Goal: Contribute content: Contribute content

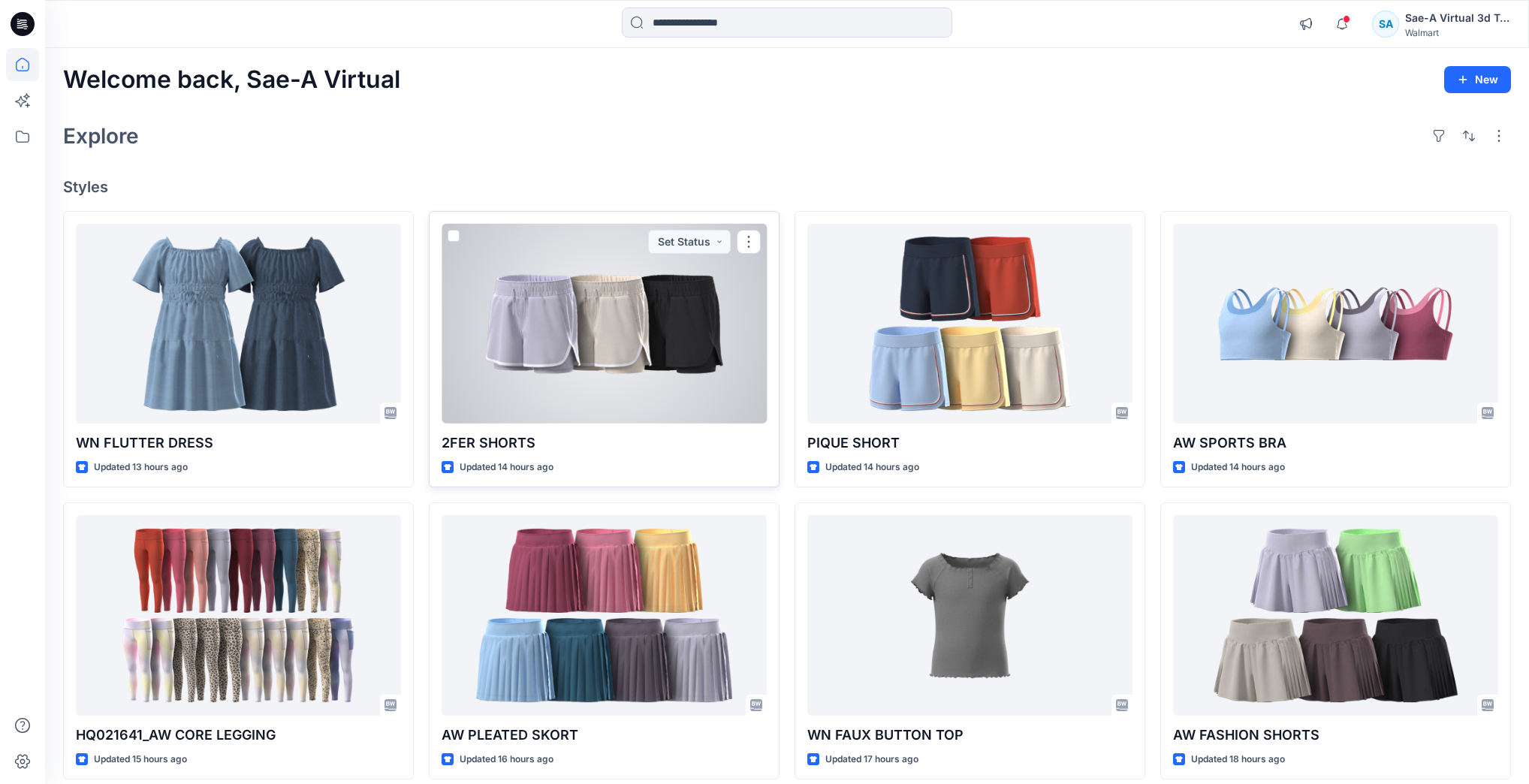
click at [613, 332] on div at bounding box center [604, 324] width 325 height 200
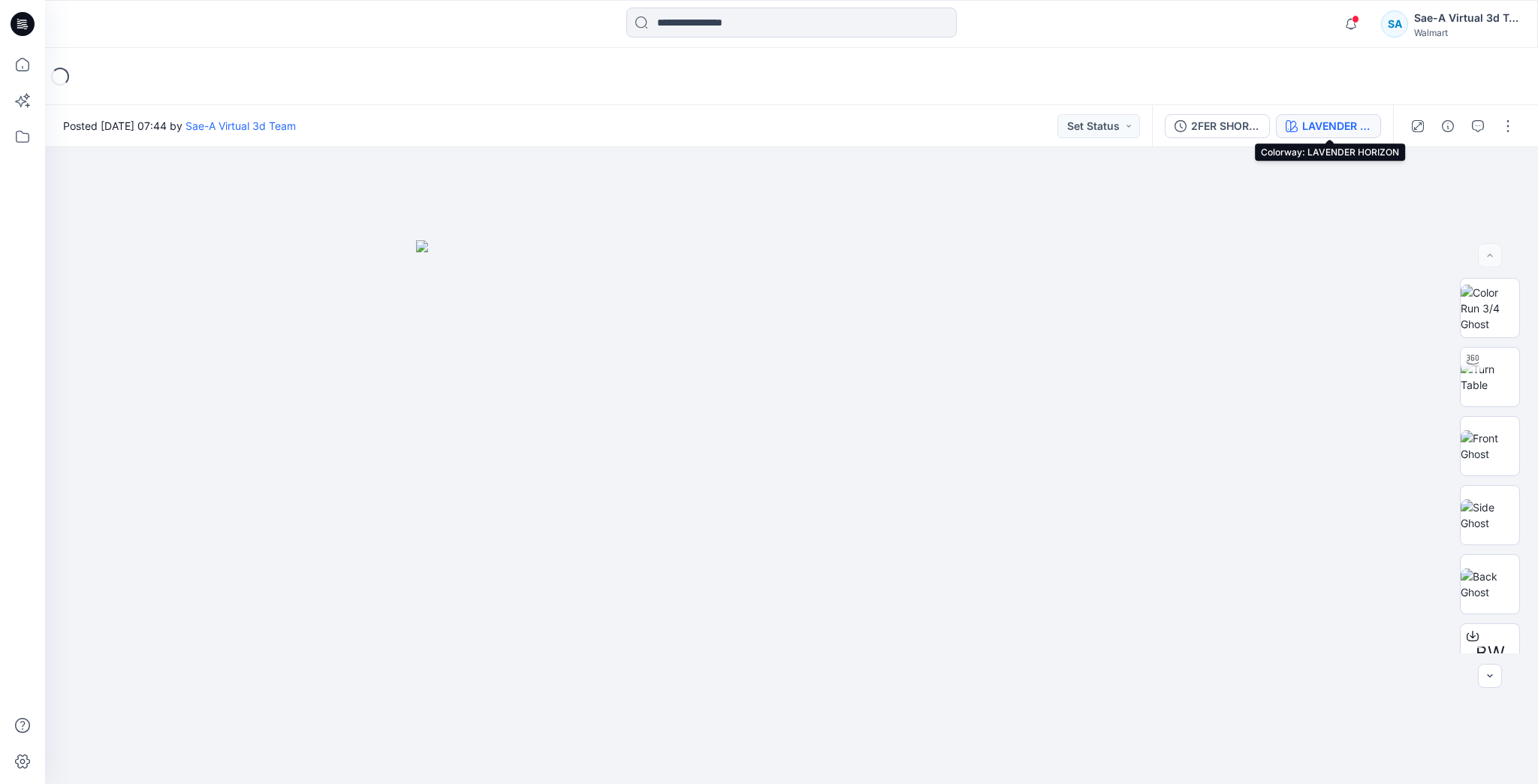
click at [1319, 124] on div "LAVENDER HORIZON" at bounding box center [1337, 126] width 69 height 17
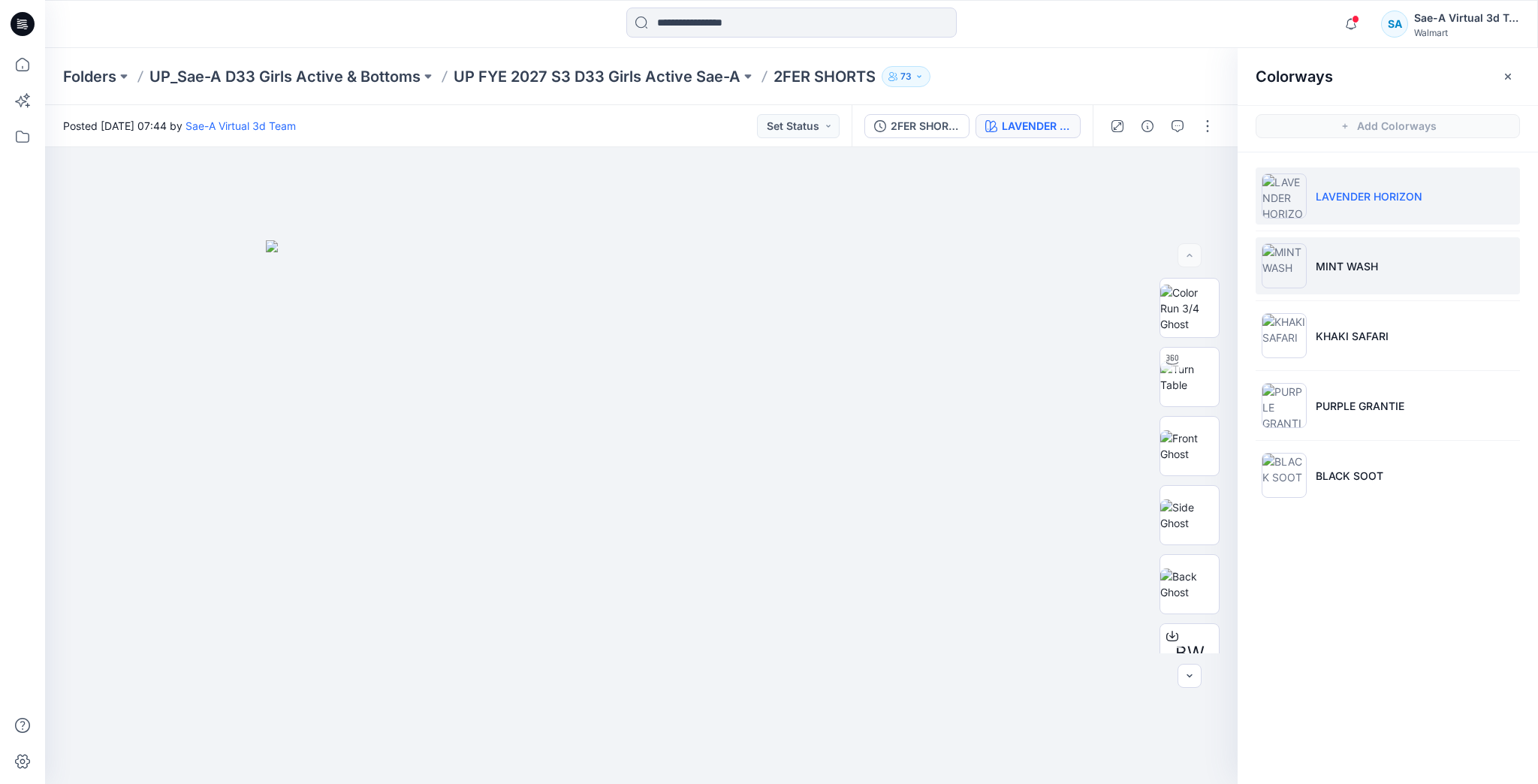
click at [1337, 280] on li "MINT WASH" at bounding box center [1388, 266] width 264 height 57
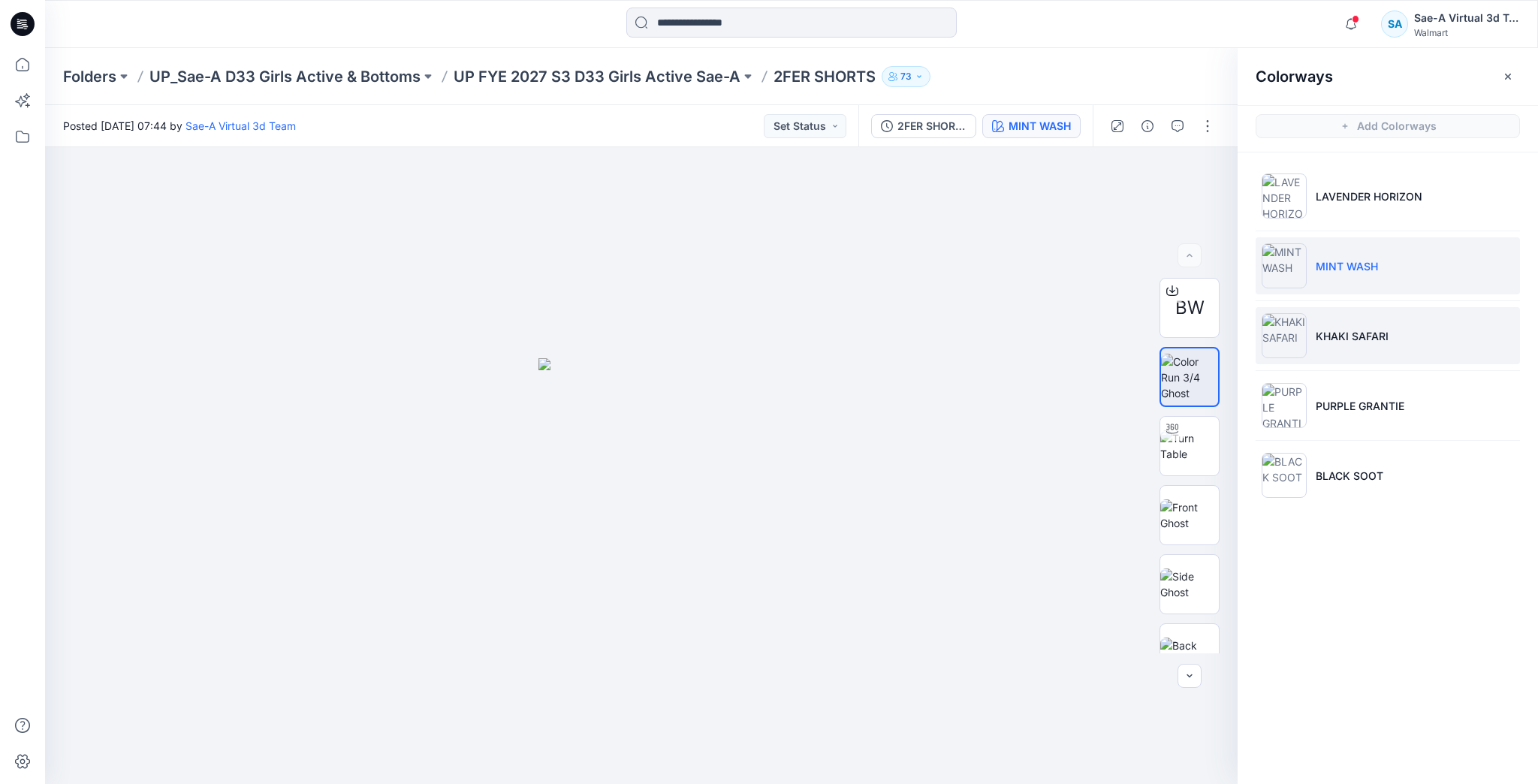
click at [1313, 340] on li "KHAKI SAFARI" at bounding box center [1388, 336] width 264 height 57
click at [1365, 278] on li "MINT WASH" at bounding box center [1388, 266] width 264 height 57
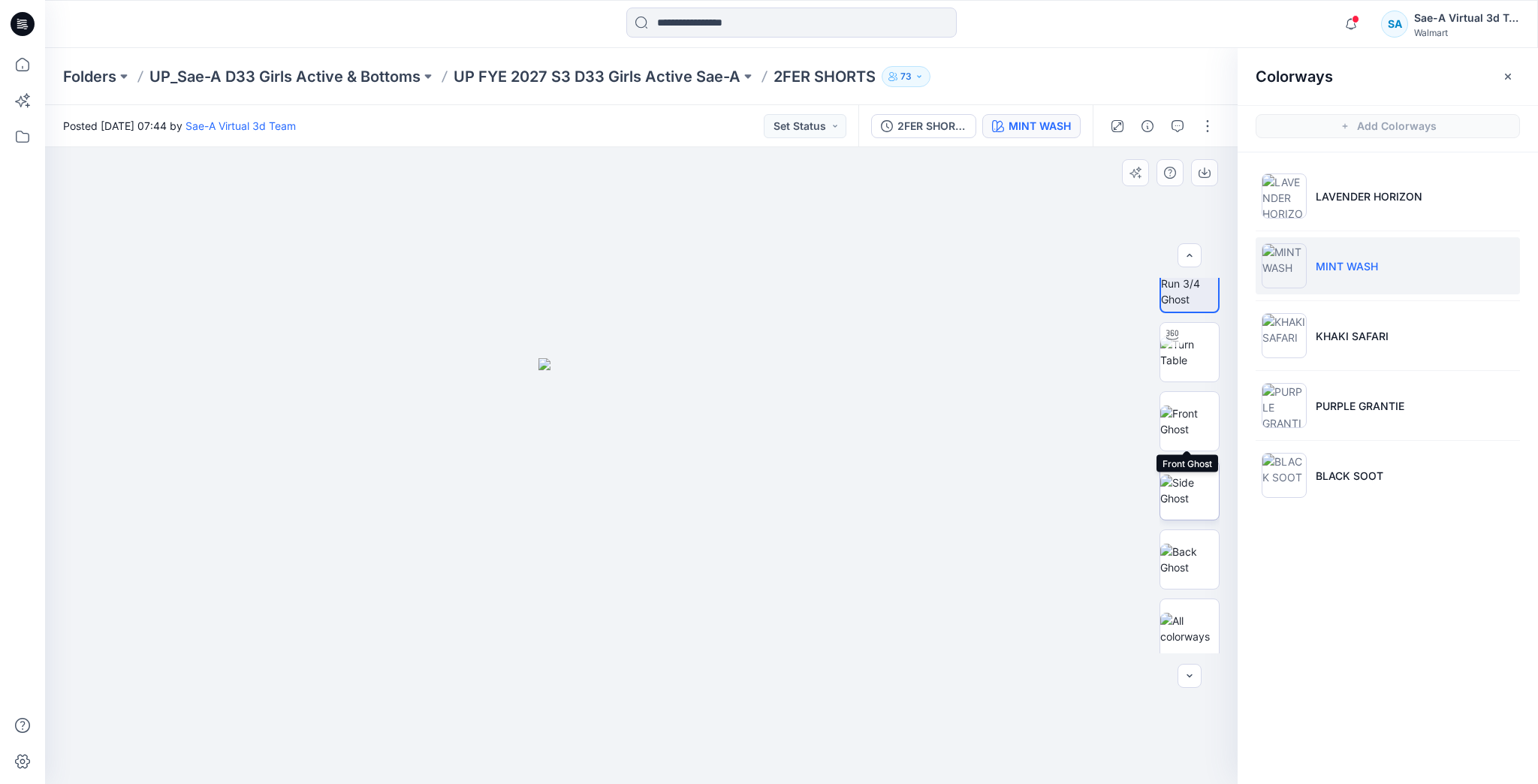
scroll to position [99, 0]
click at [1367, 417] on li "PURPLE GRANTIE" at bounding box center [1388, 405] width 264 height 57
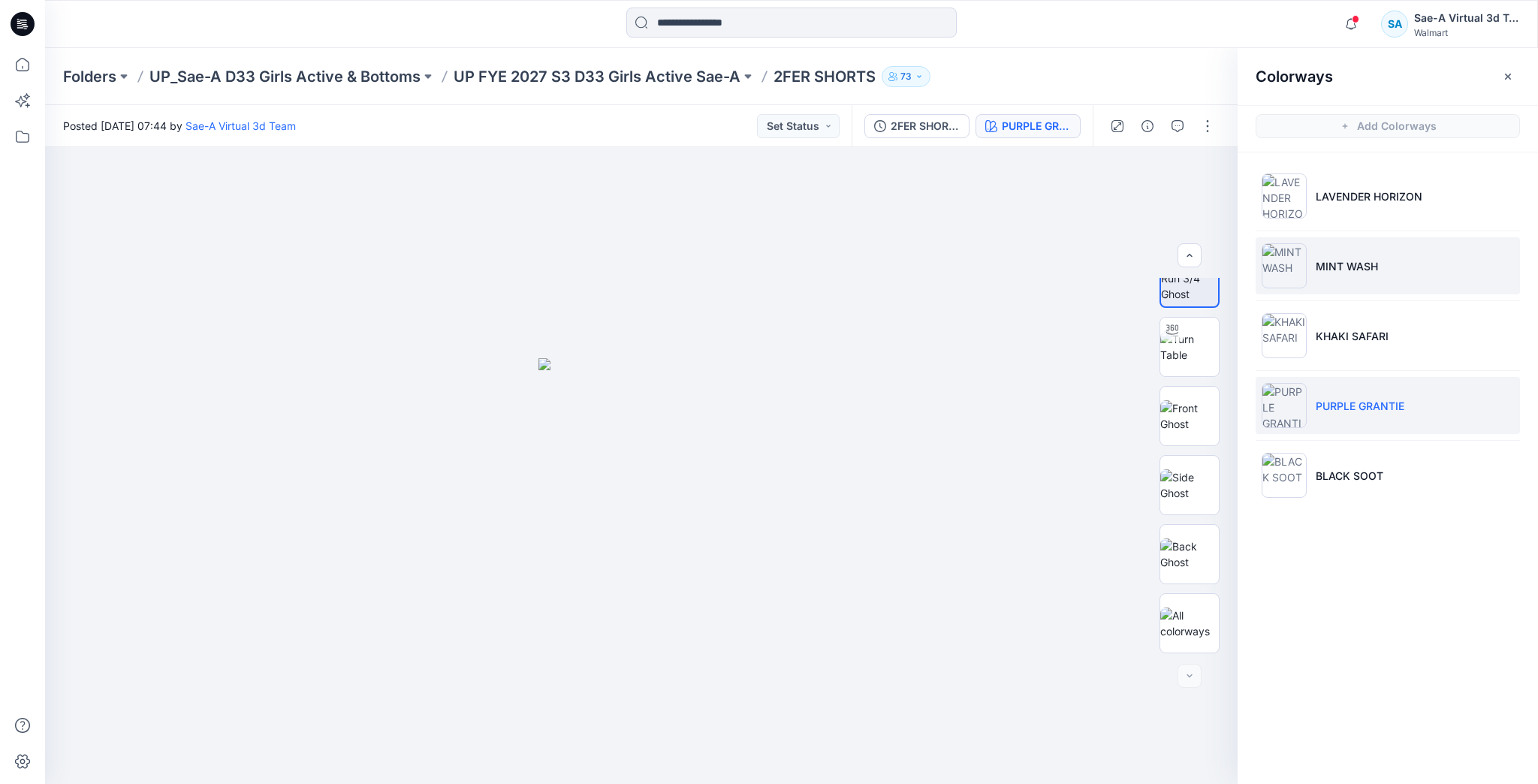
click at [1418, 267] on li "MINT WASH" at bounding box center [1388, 266] width 264 height 57
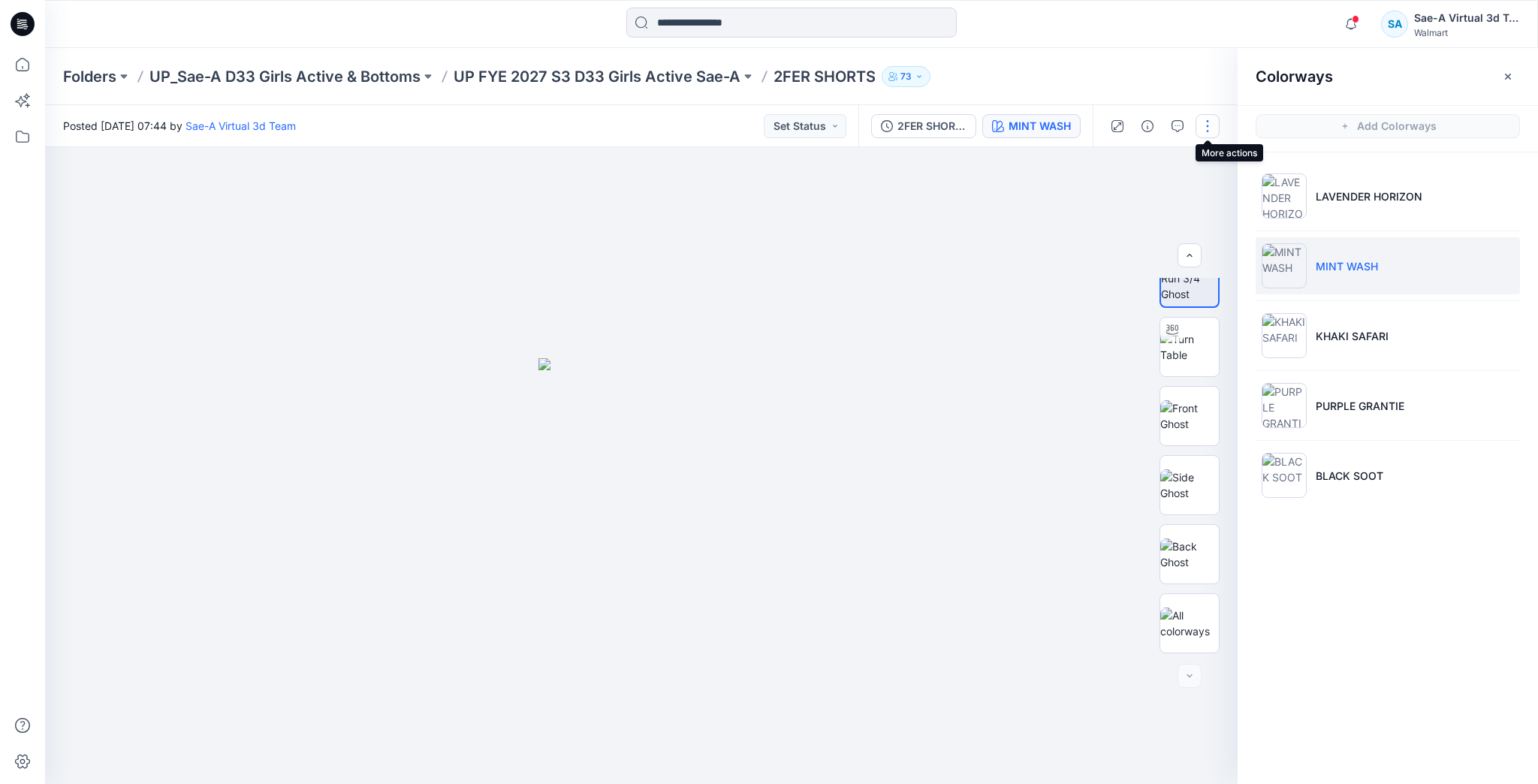
click at [1203, 125] on button "button" at bounding box center [1207, 126] width 24 height 24
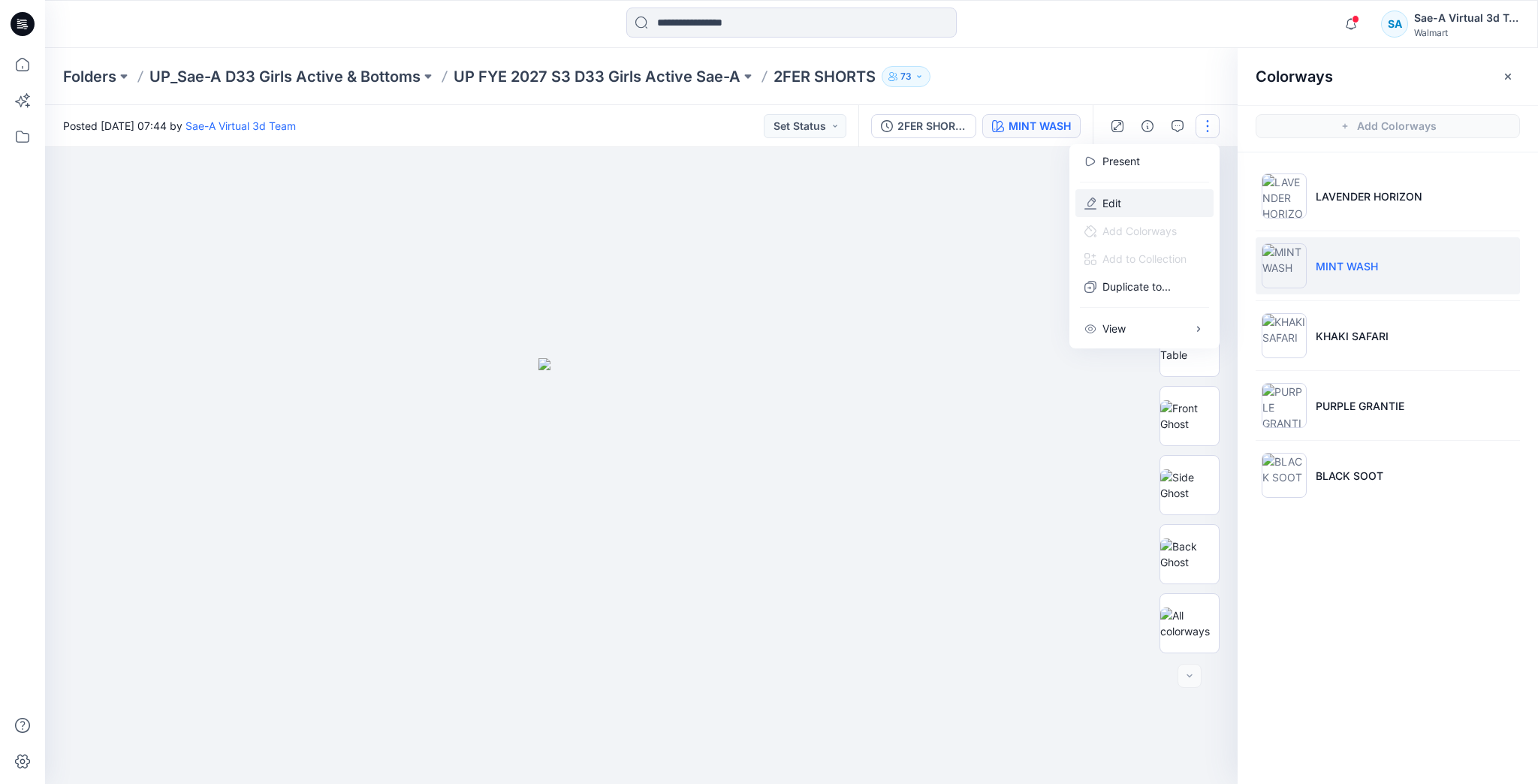
click at [1103, 201] on p "Edit" at bounding box center [1112, 203] width 19 height 16
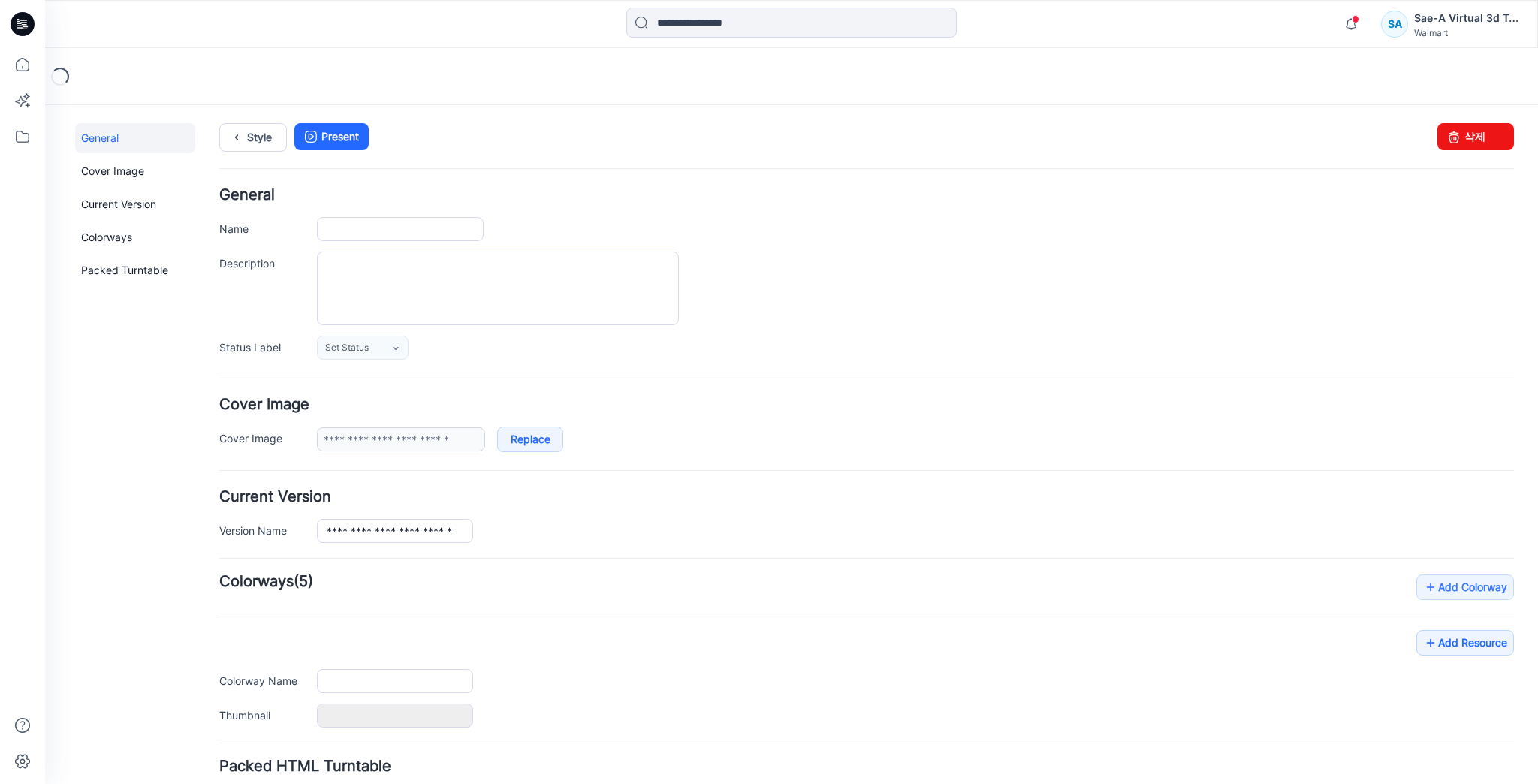
type input "**********"
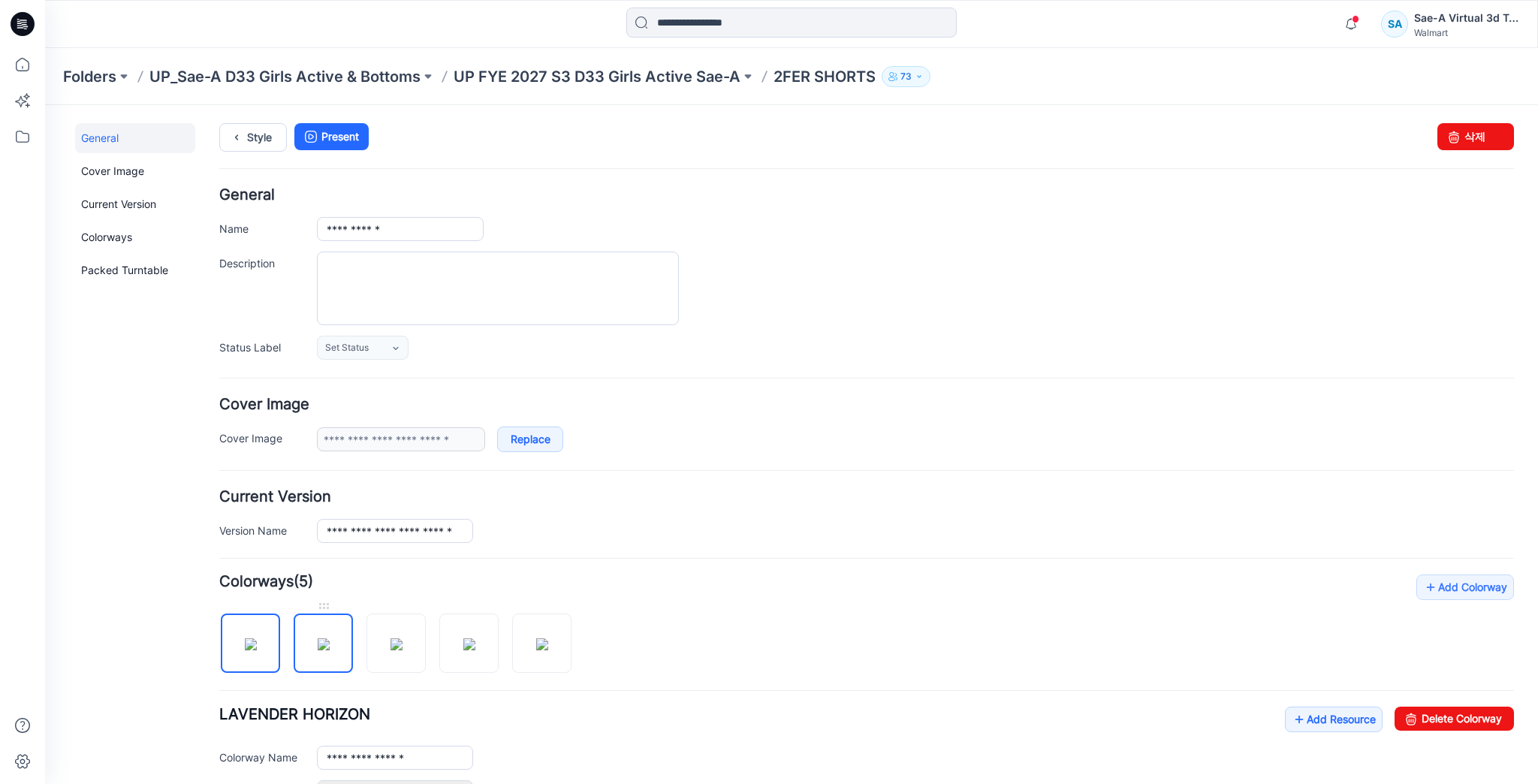
click at [320, 639] on img at bounding box center [324, 645] width 12 height 12
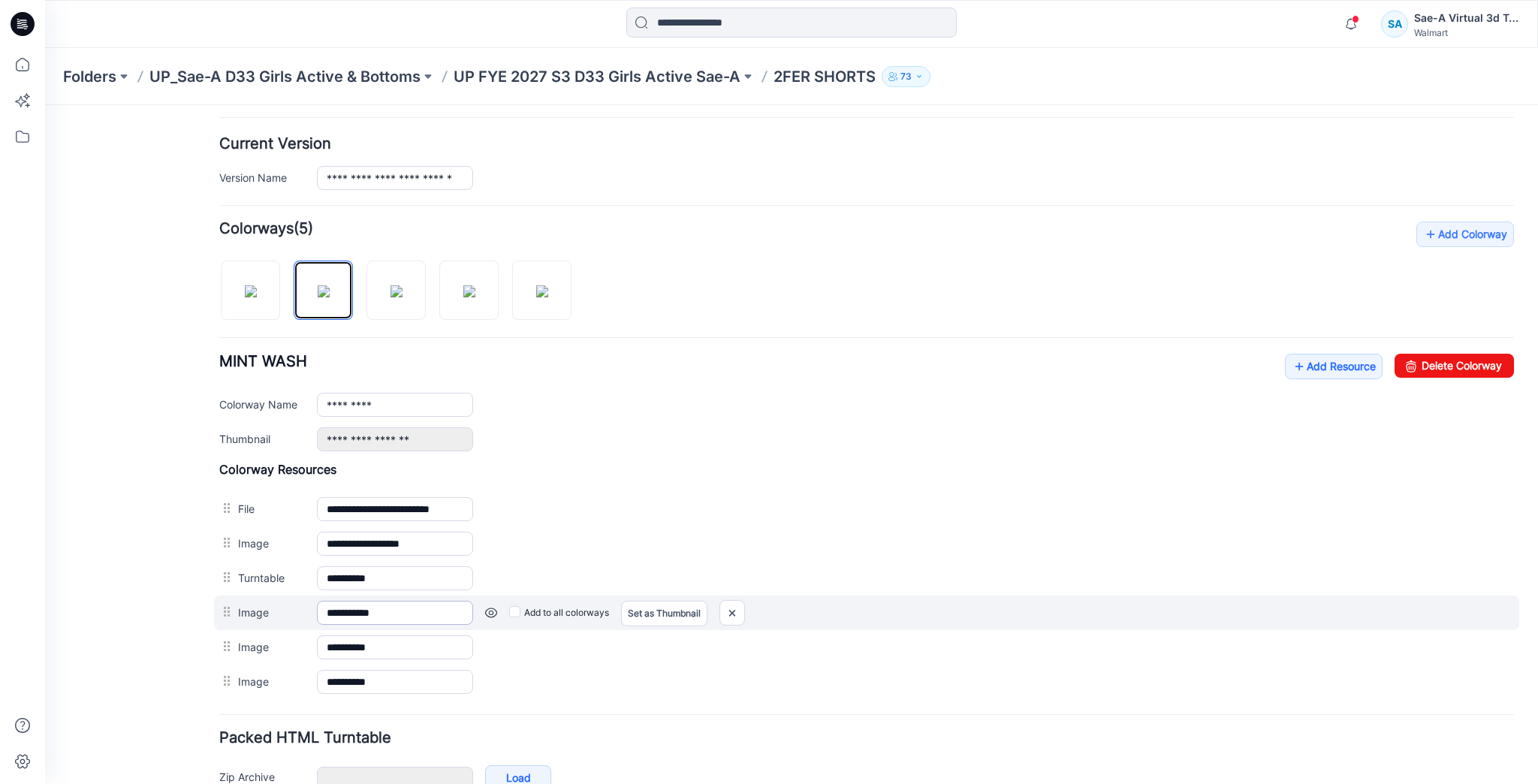
scroll to position [360, 0]
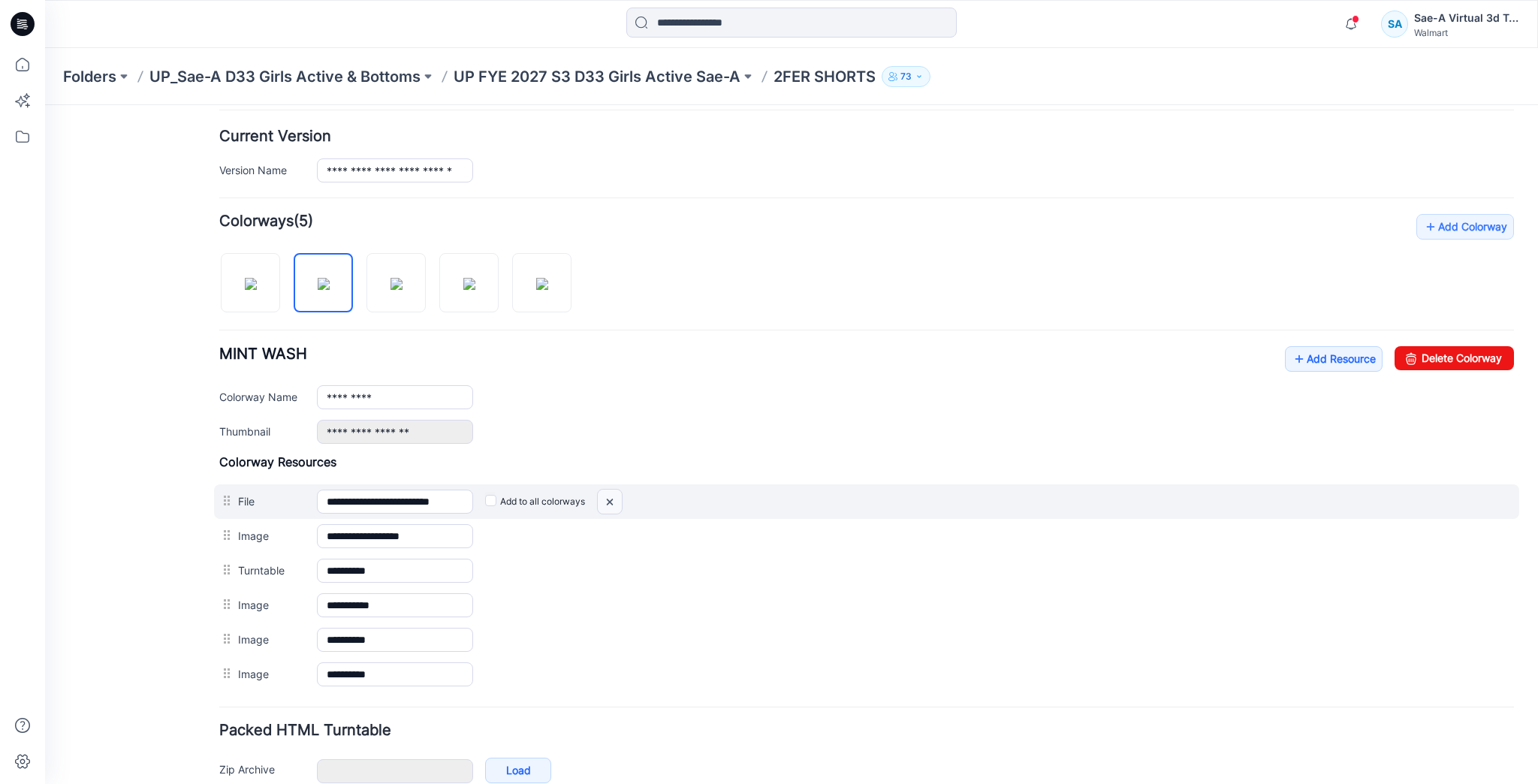
click at [613, 498] on img at bounding box center [610, 501] width 24 height 25
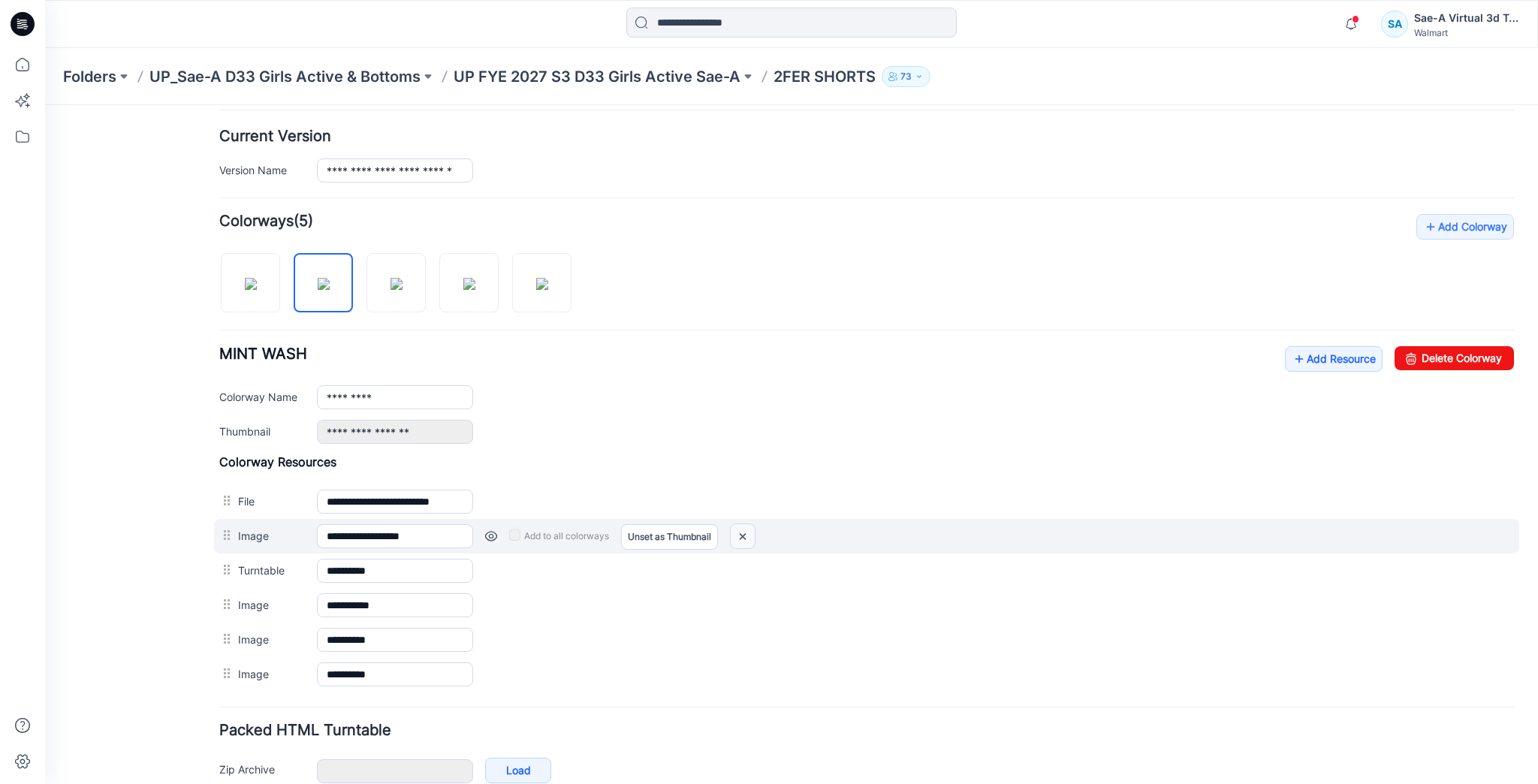
click at [750, 535] on img at bounding box center [743, 536] width 24 height 25
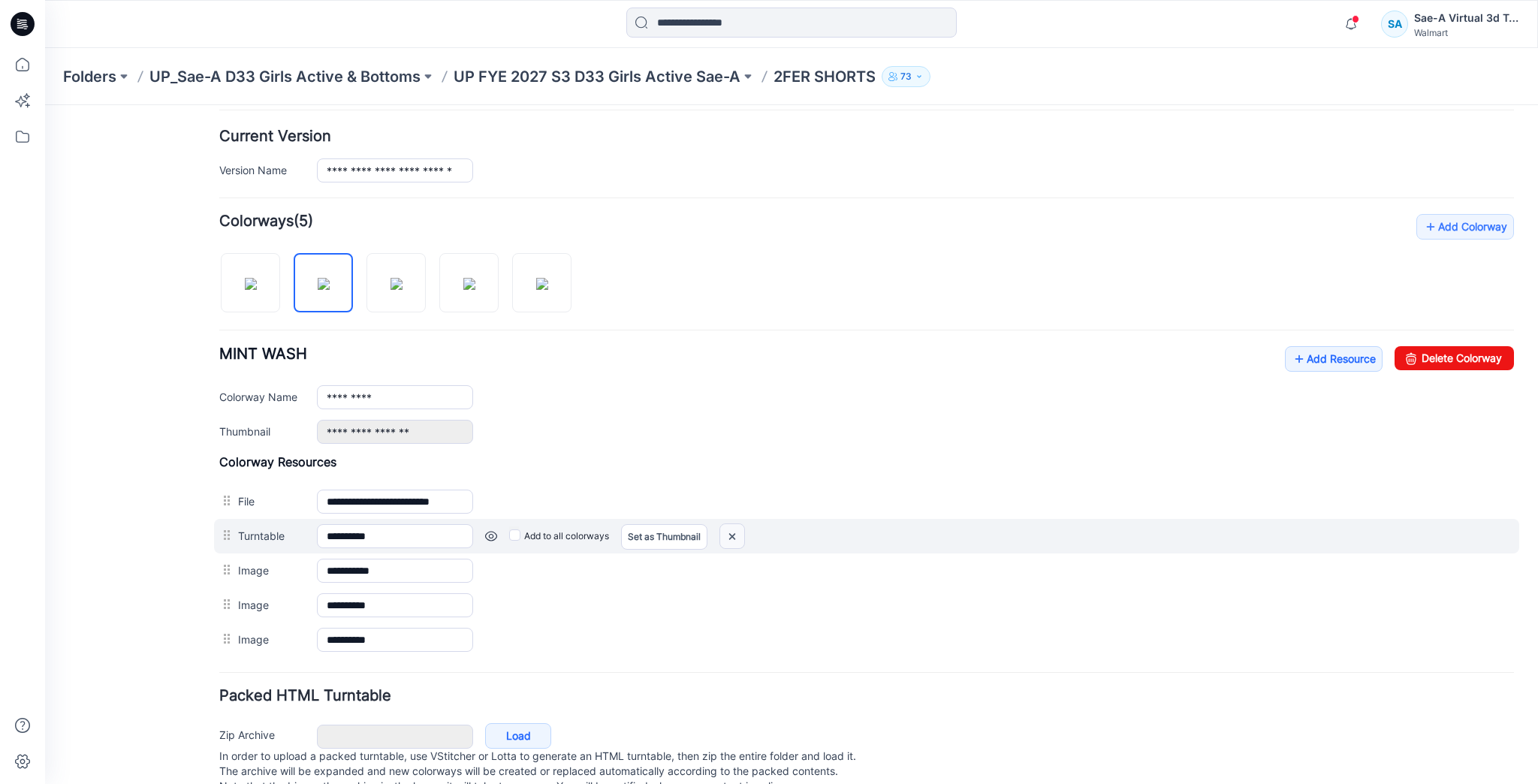
drag, startPoint x: 732, startPoint y: 532, endPoint x: 873, endPoint y: 168, distance: 390.4
click at [45, 105] on img at bounding box center [45, 105] width 0 height 0
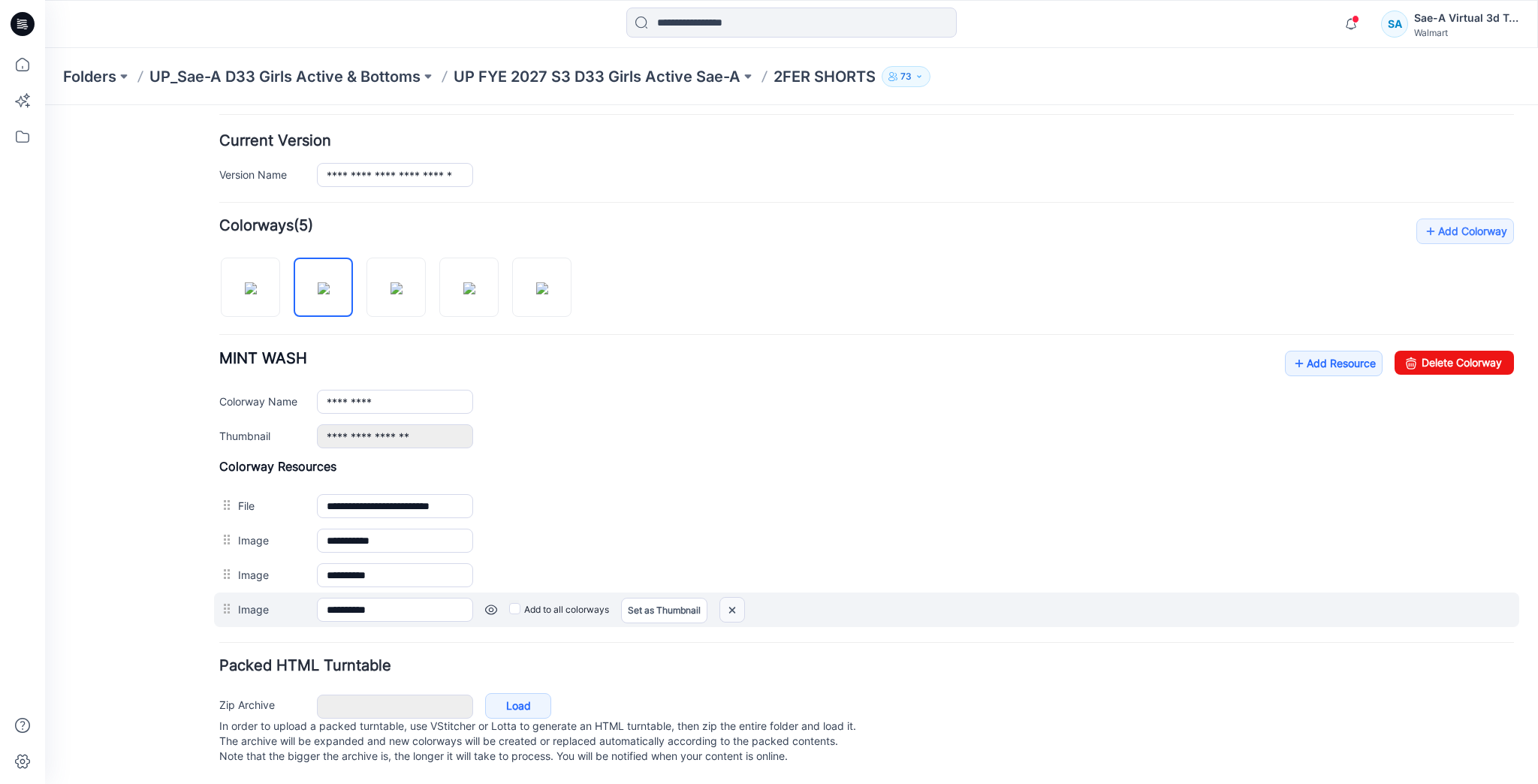
drag, startPoint x: 728, startPoint y: 603, endPoint x: 883, endPoint y: 165, distance: 464.6
click at [45, 105] on img at bounding box center [45, 105] width 0 height 0
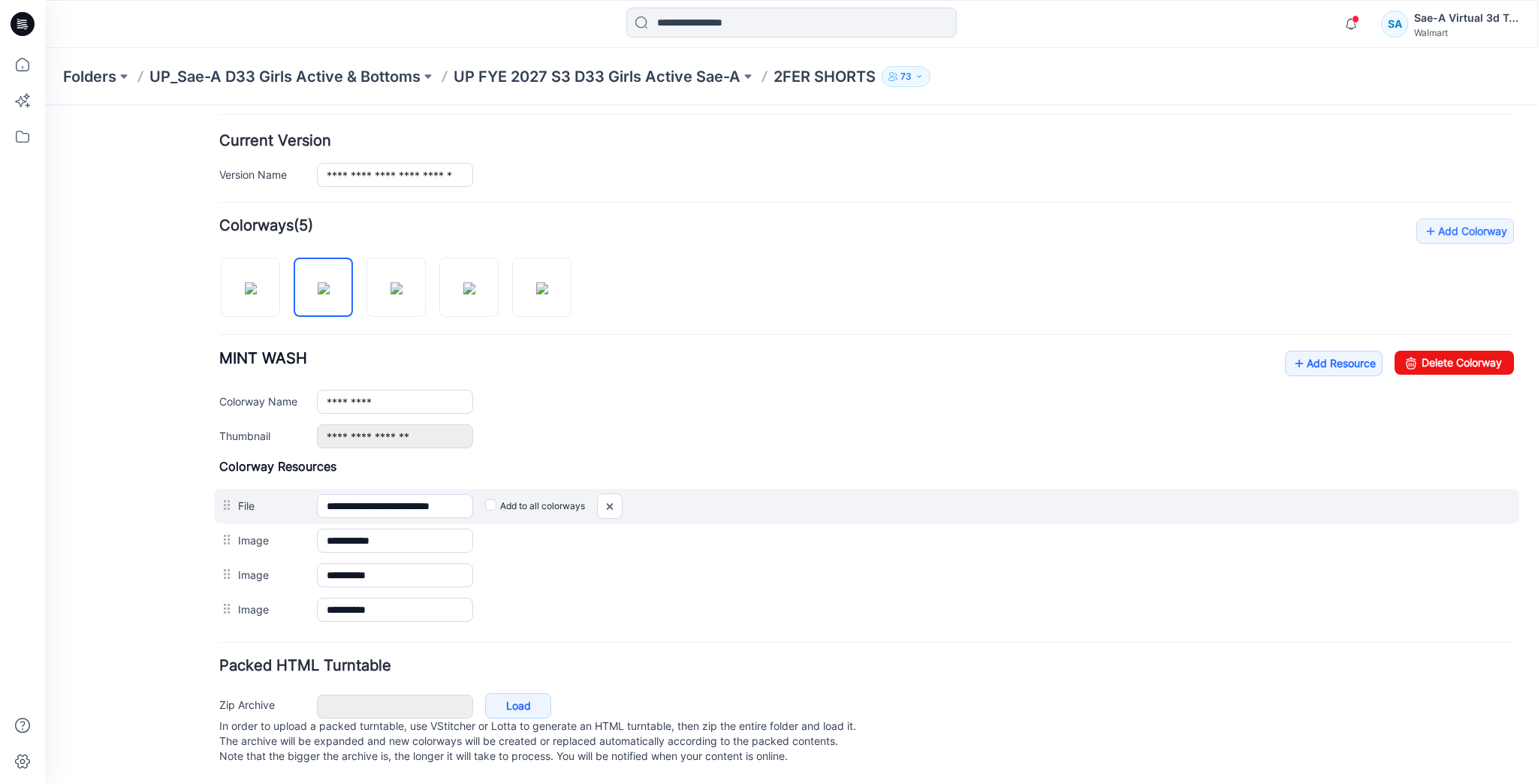
scroll to position [333, 0]
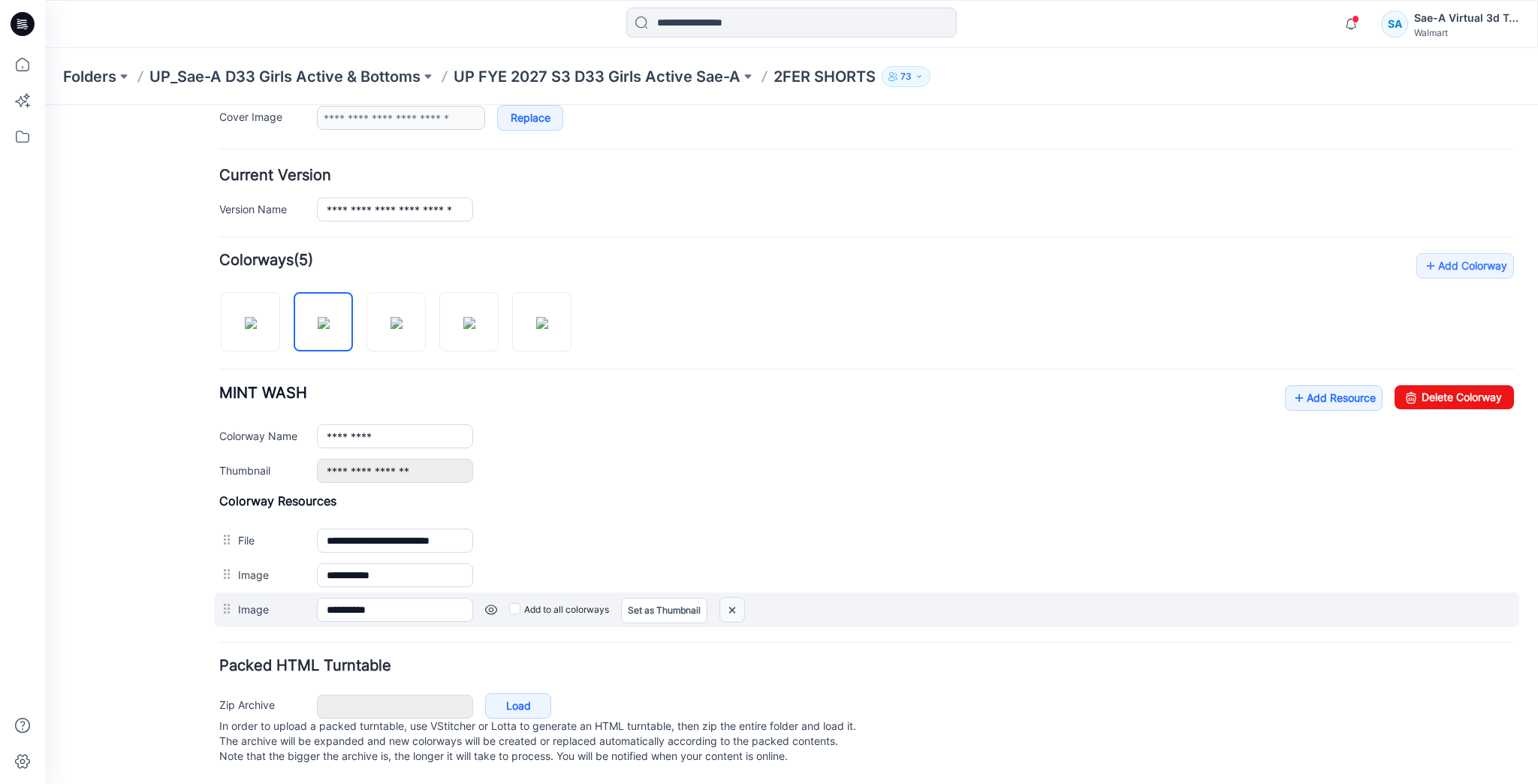
drag, startPoint x: 736, startPoint y: 596, endPoint x: 872, endPoint y: 171, distance: 446.2
click at [45, 105] on img at bounding box center [45, 105] width 0 height 0
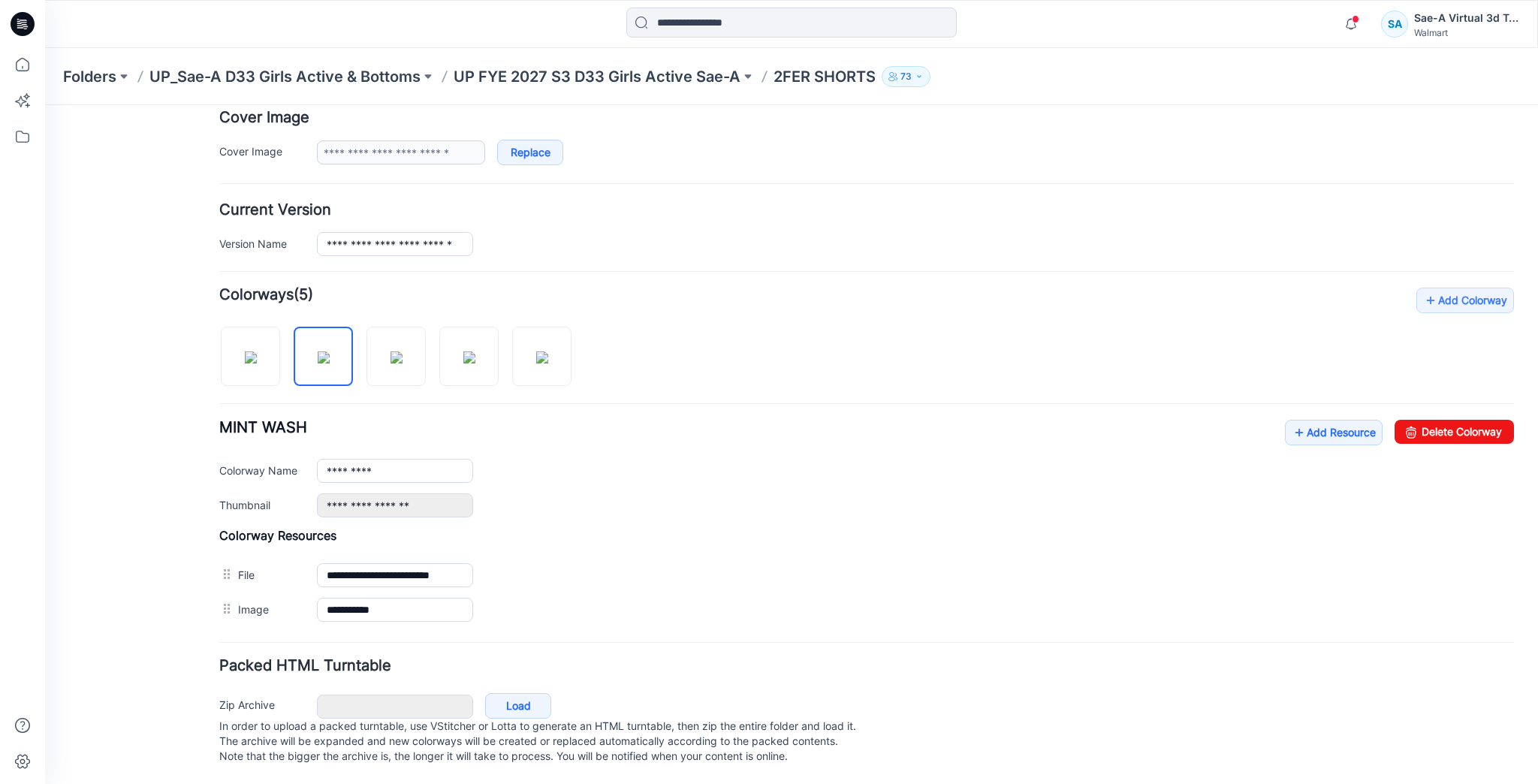
scroll to position [298, 0]
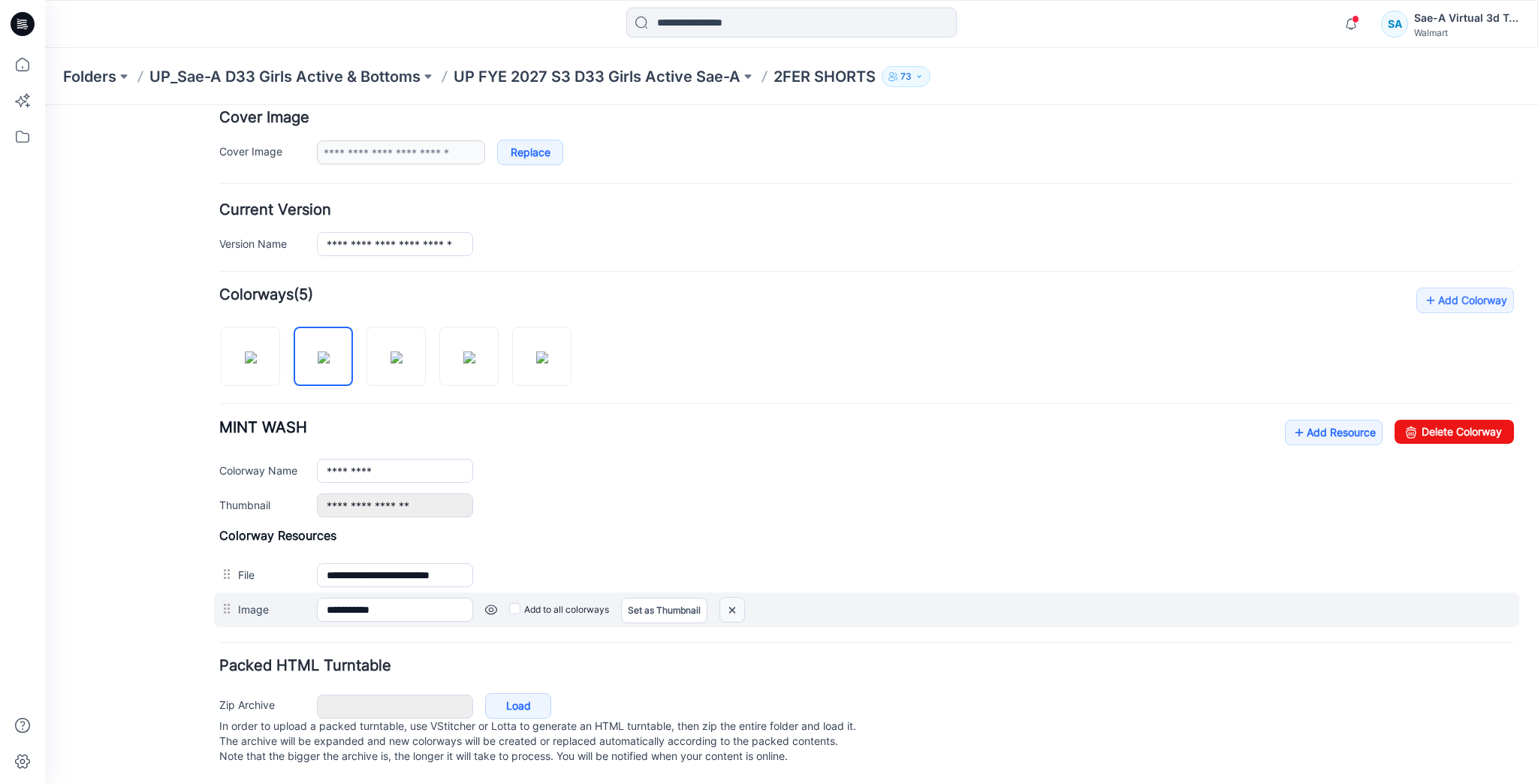
click at [45, 105] on img at bounding box center [45, 105] width 0 height 0
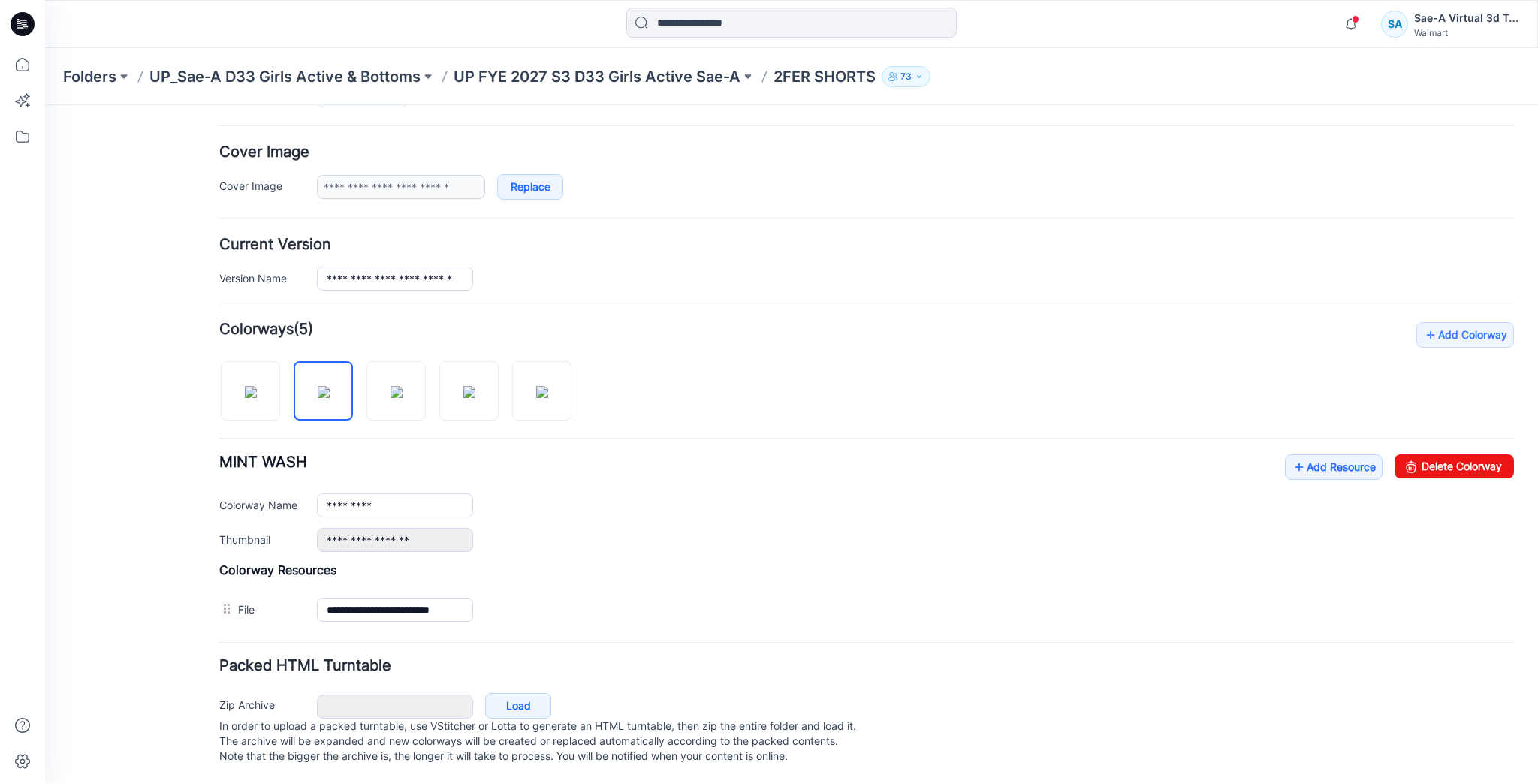
scroll to position [264, 0]
click at [464, 386] on img at bounding box center [469, 392] width 12 height 12
type input "**********"
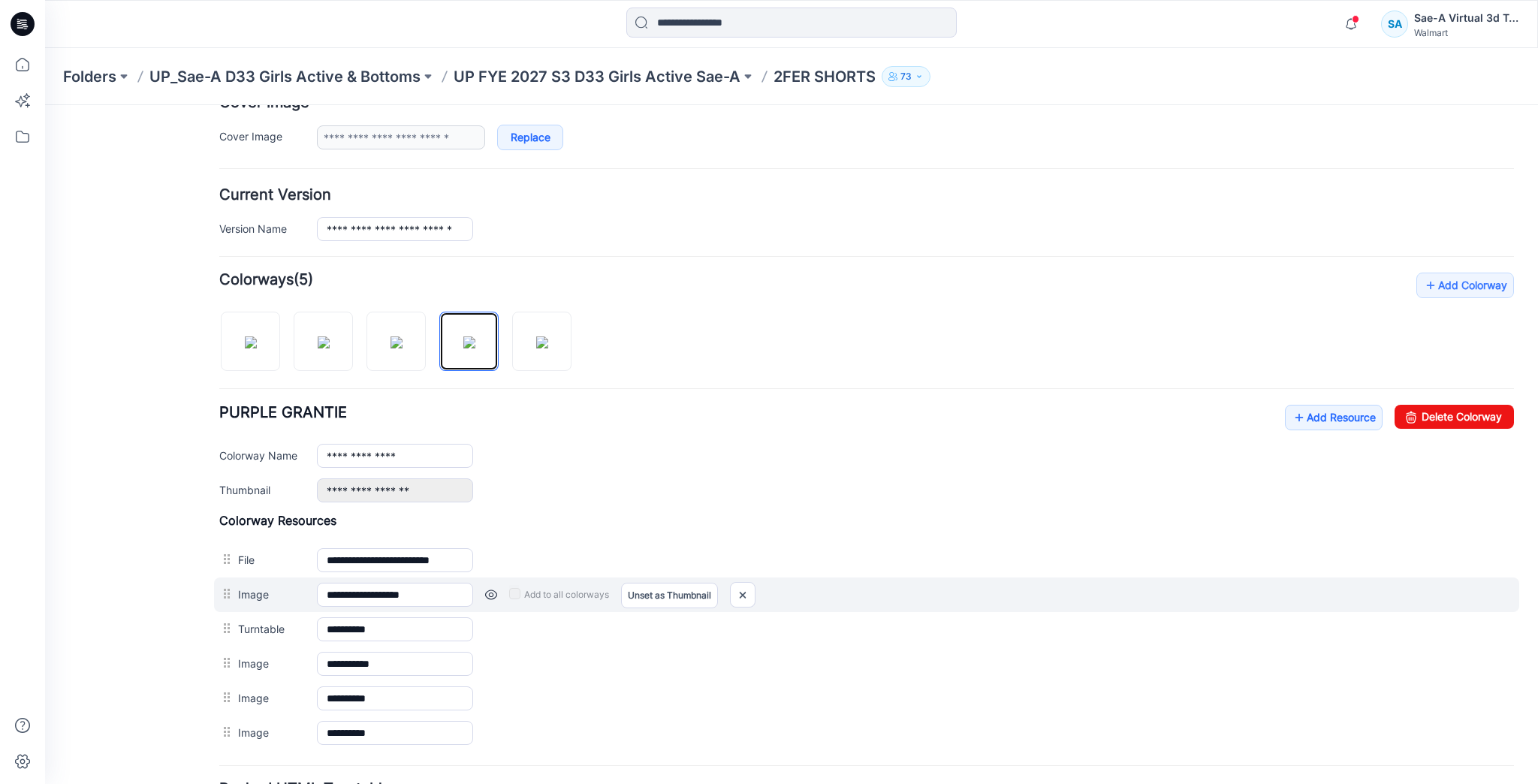
scroll to position [385, 0]
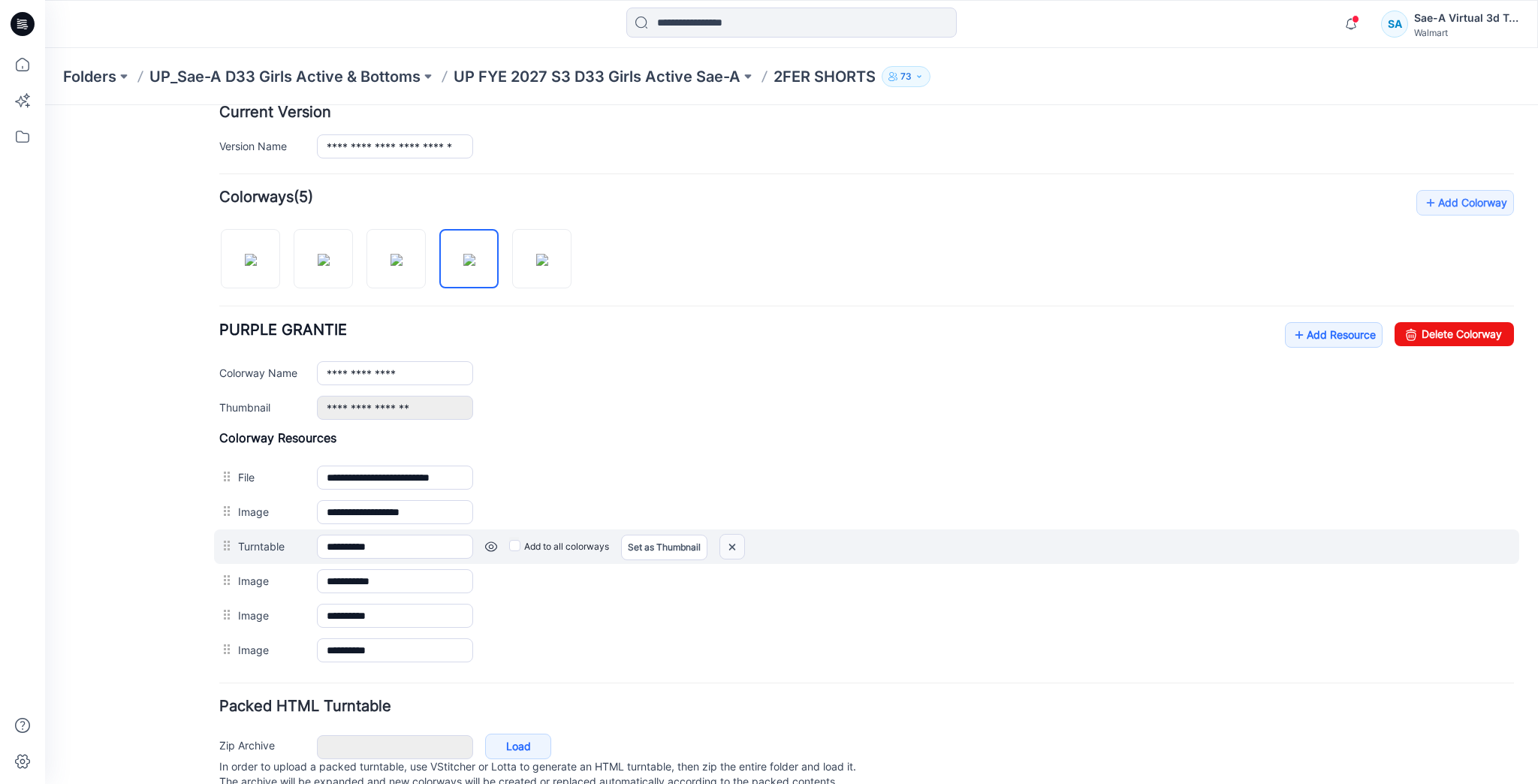
drag, startPoint x: 736, startPoint y: 542, endPoint x: 875, endPoint y: 165, distance: 401.8
click at [45, 105] on img at bounding box center [45, 105] width 0 height 0
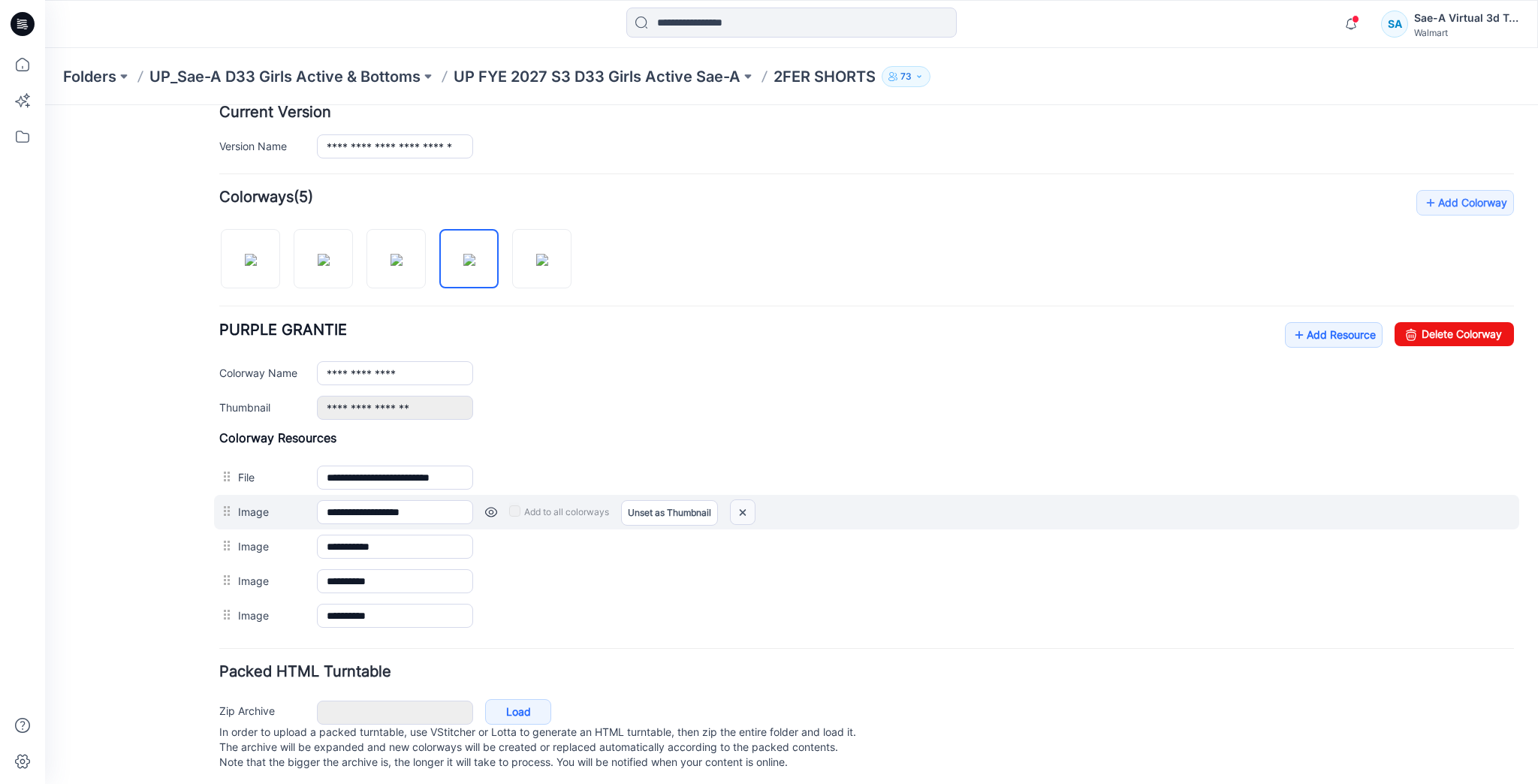
click at [754, 505] on img at bounding box center [743, 512] width 24 height 25
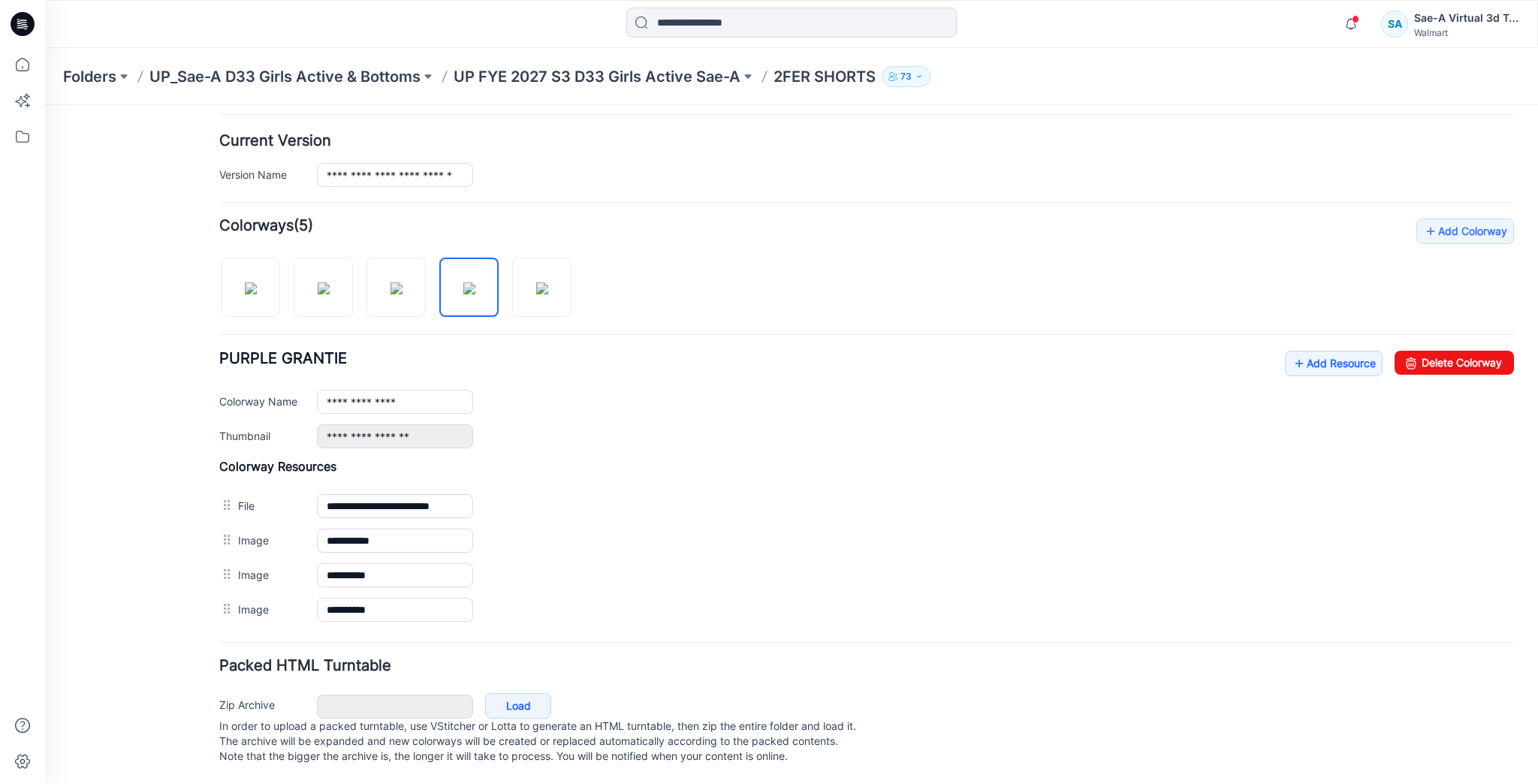
scroll to position [366, 0]
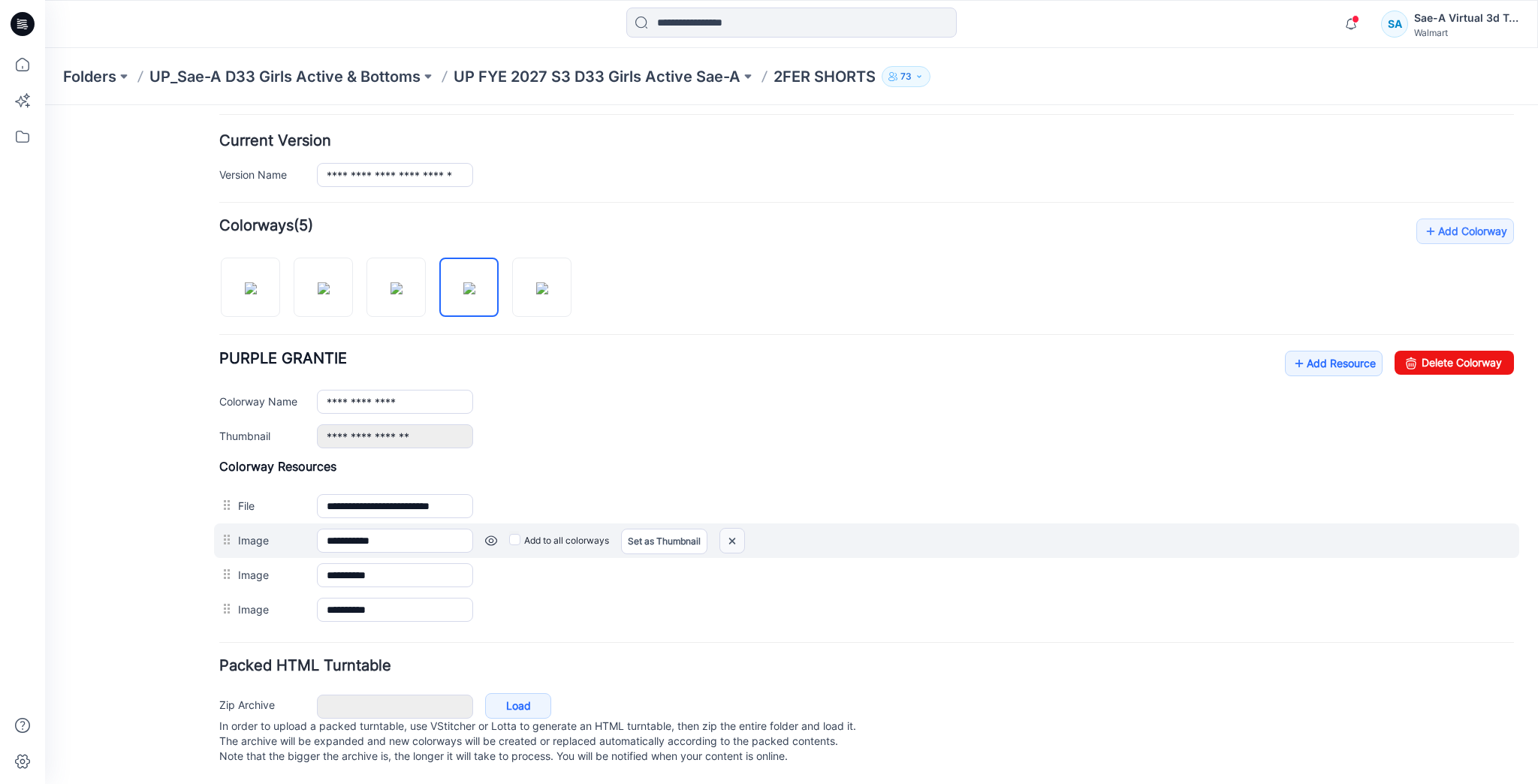
drag, startPoint x: 725, startPoint y: 526, endPoint x: 874, endPoint y: 164, distance: 391.5
click at [45, 105] on img at bounding box center [45, 105] width 0 height 0
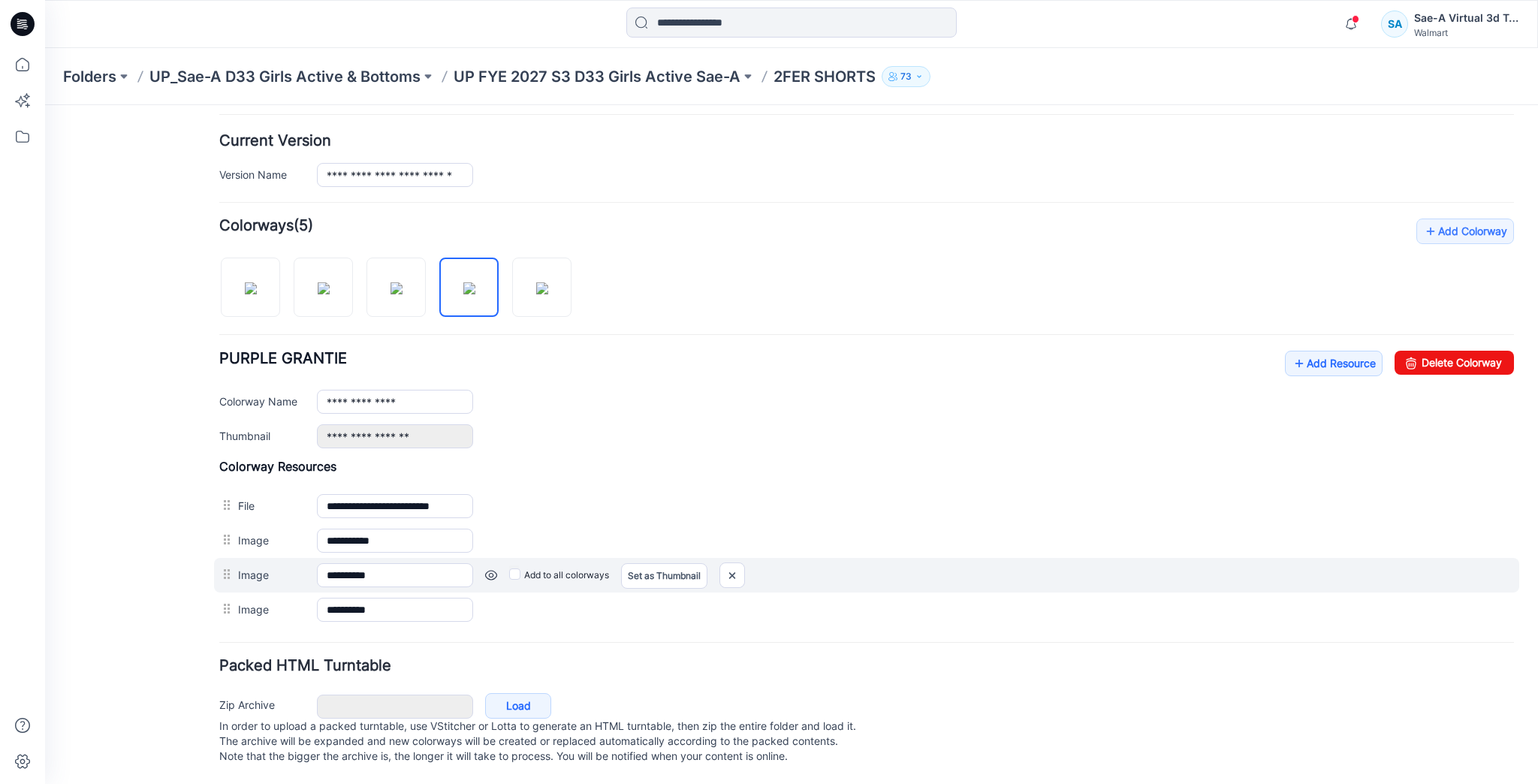
scroll to position [333, 0]
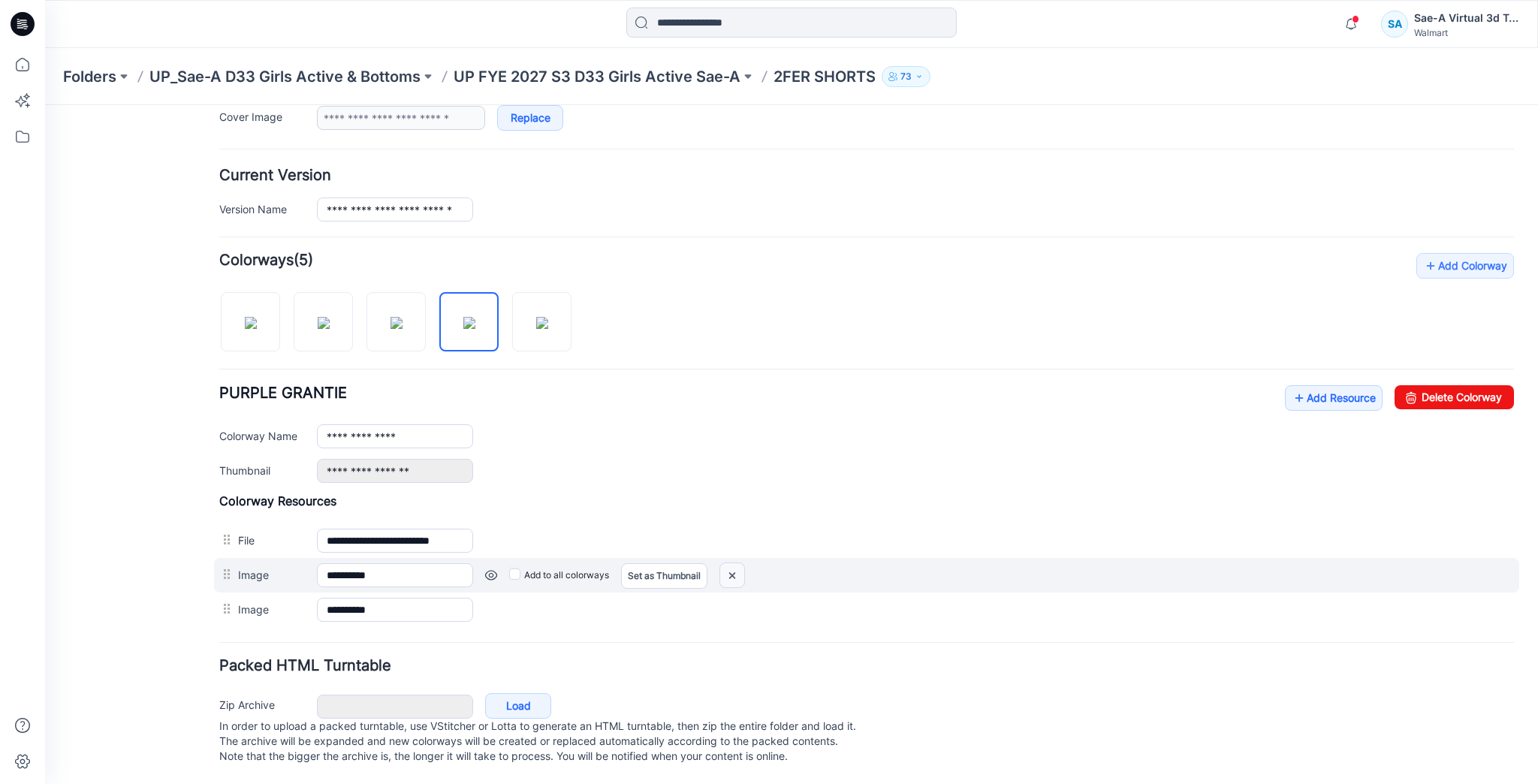
drag, startPoint x: 731, startPoint y: 554, endPoint x: 873, endPoint y: 169, distance: 410.4
click at [45, 105] on img at bounding box center [45, 105] width 0 height 0
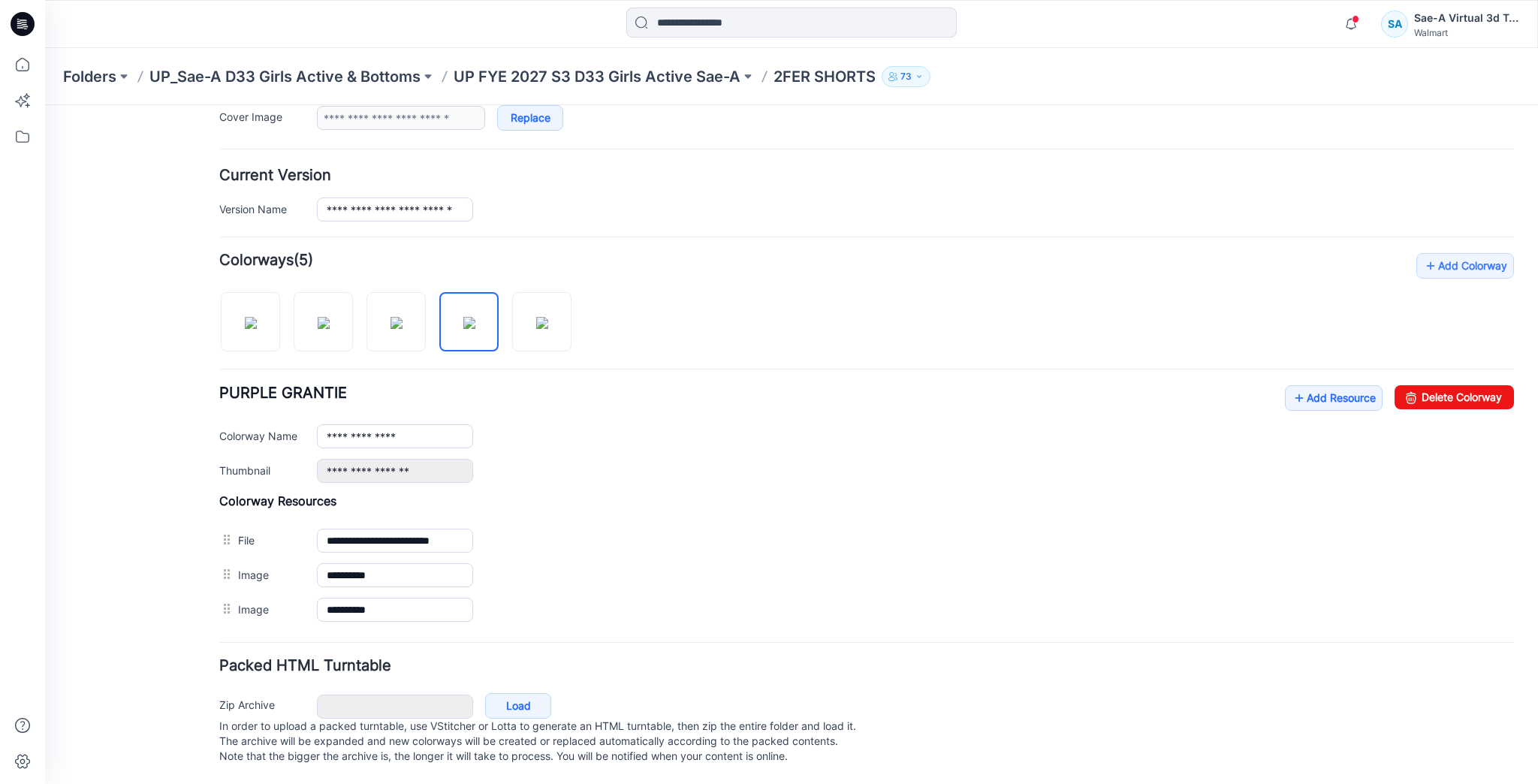
scroll to position [298, 0]
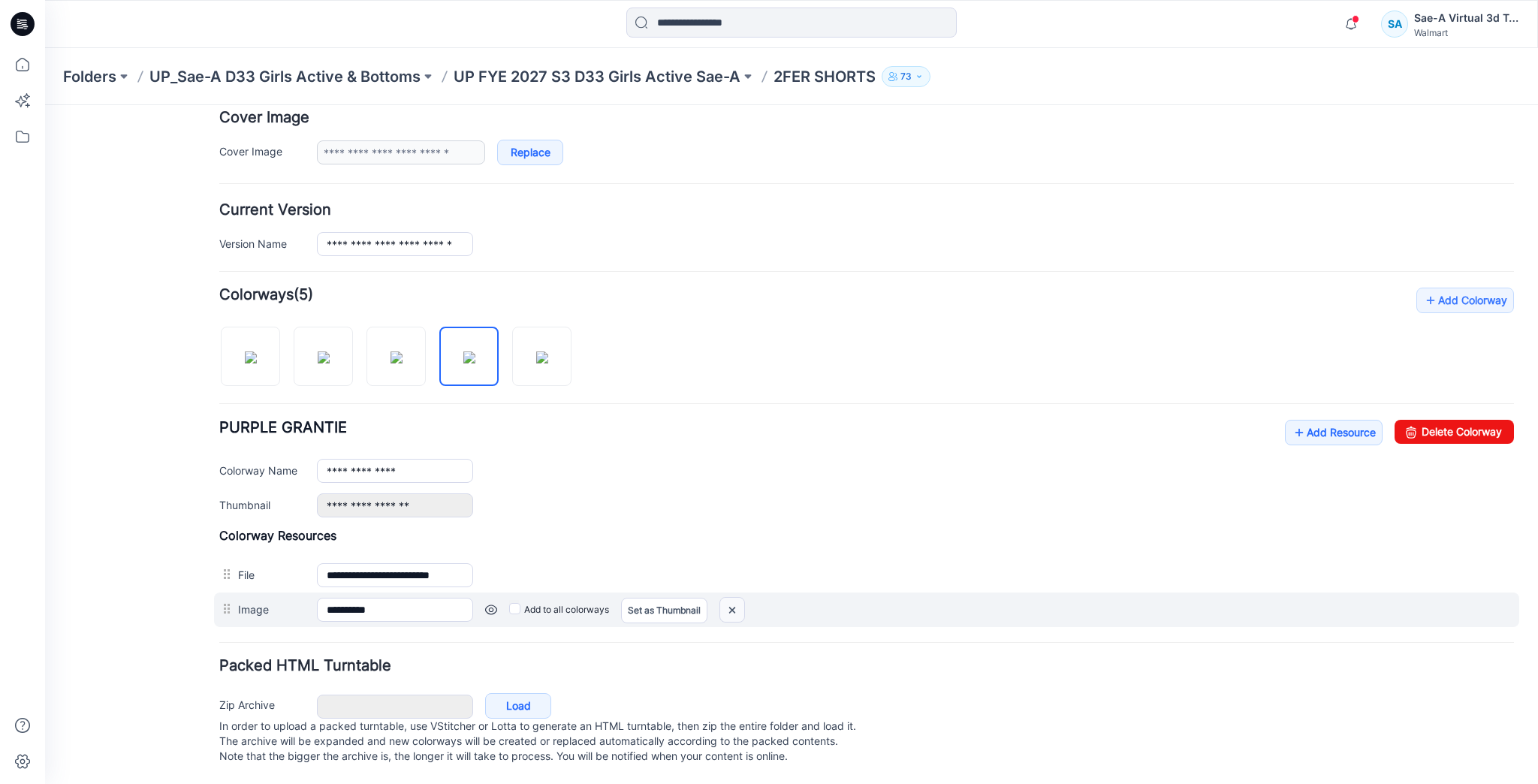
drag, startPoint x: 741, startPoint y: 595, endPoint x: 878, endPoint y: 171, distance: 445.6
click at [45, 105] on img at bounding box center [45, 105] width 0 height 0
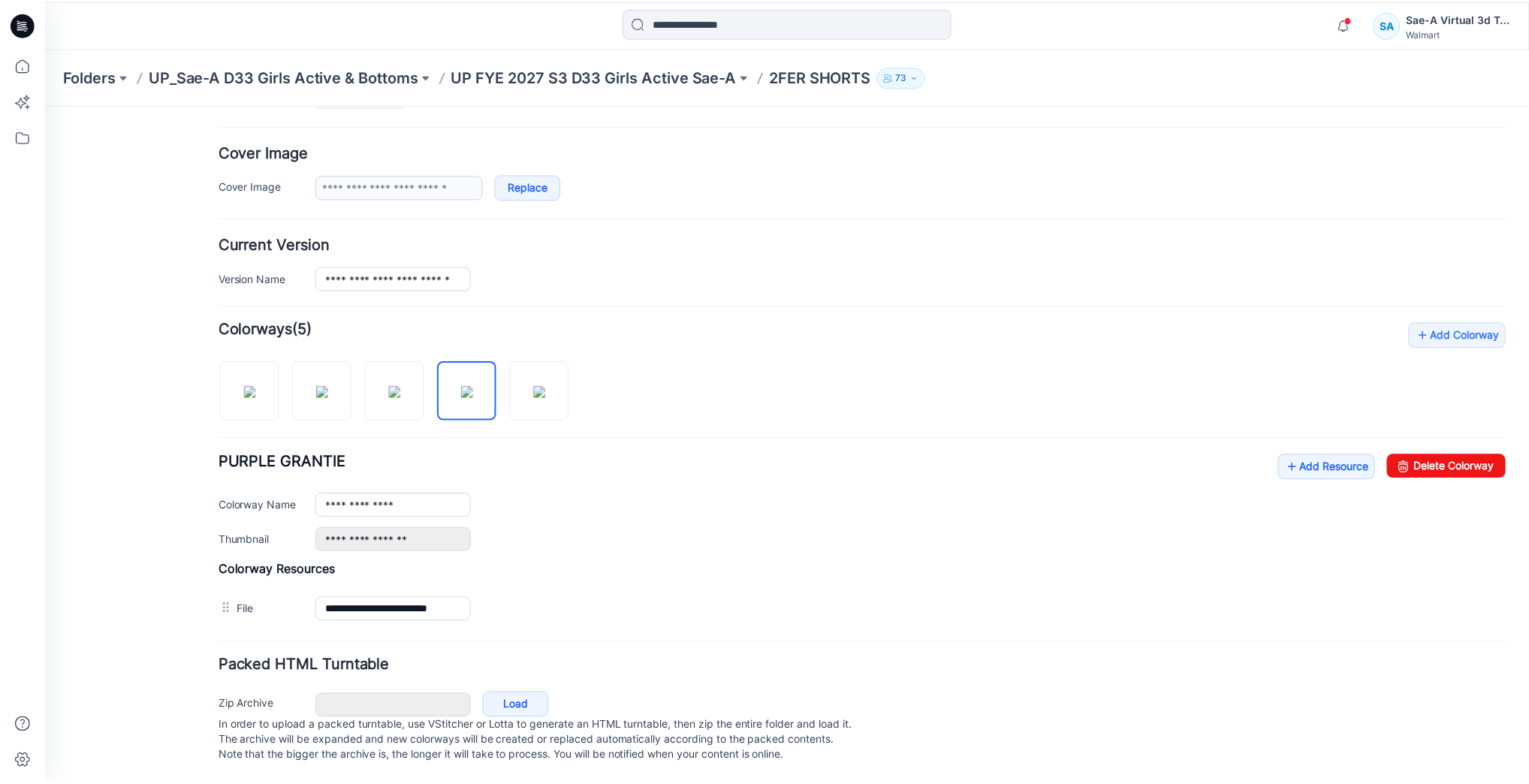
scroll to position [264, 0]
click at [18, 67] on icon at bounding box center [23, 65] width 33 height 33
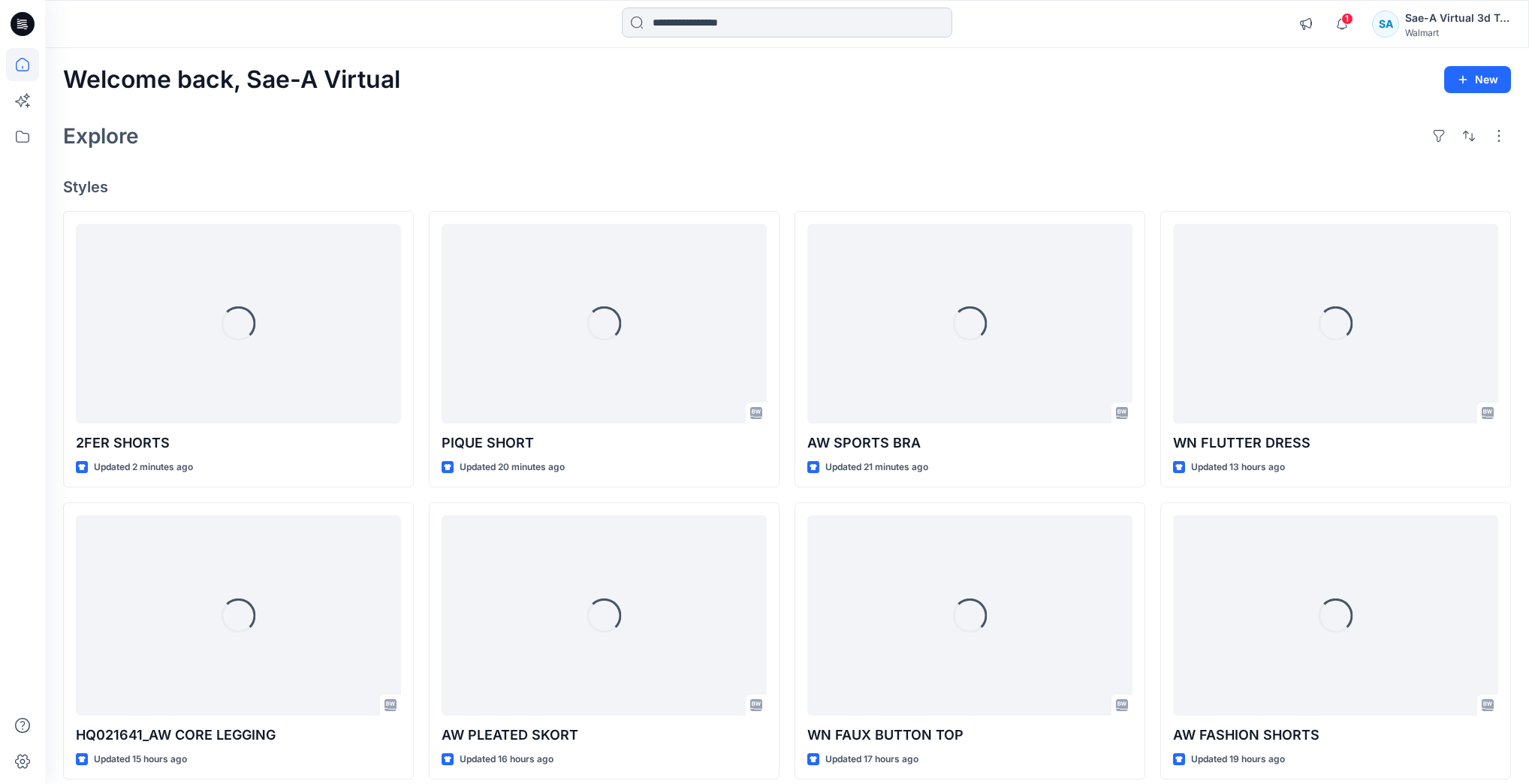
click at [805, 22] on input at bounding box center [787, 23] width 331 height 30
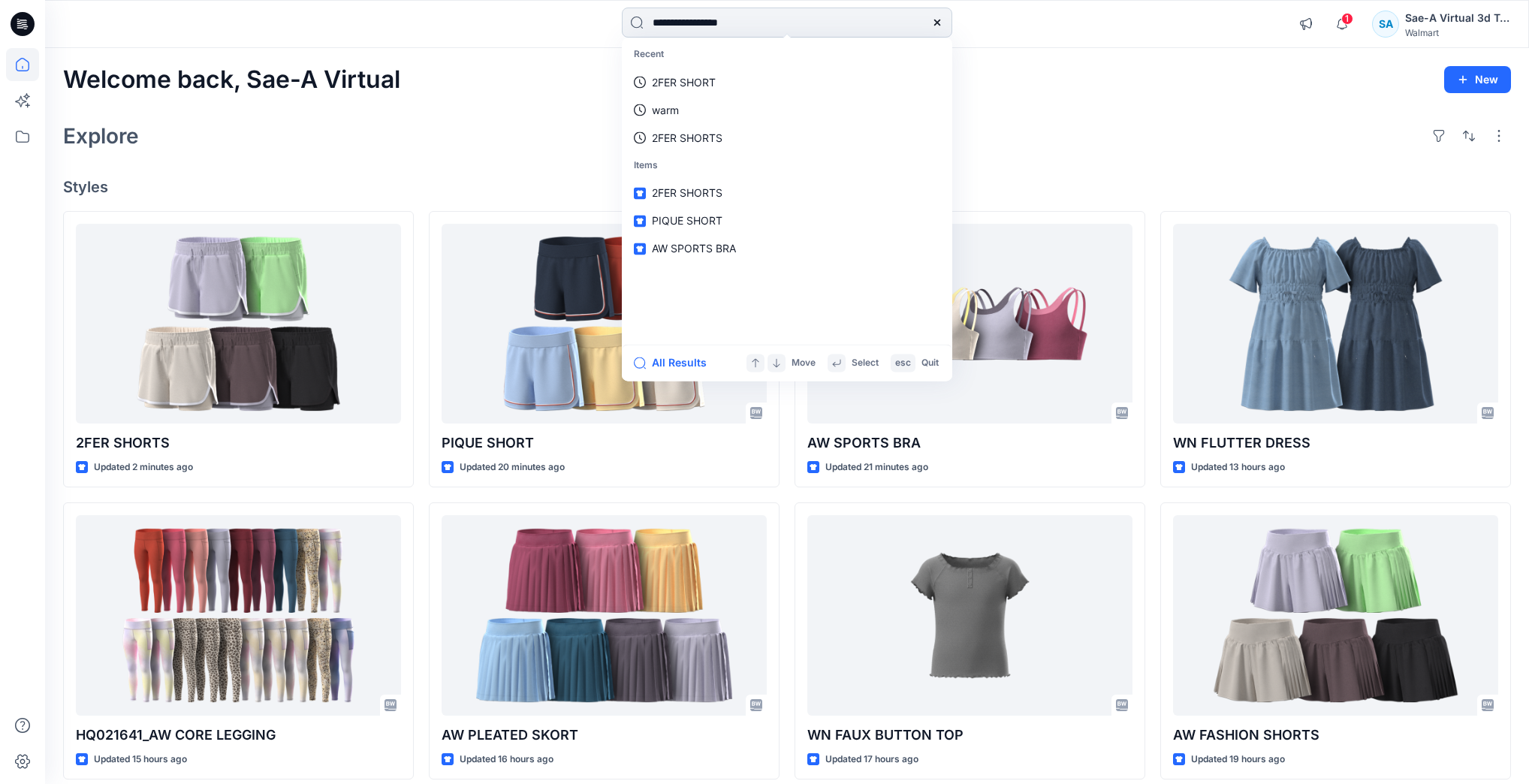
type input "**********"
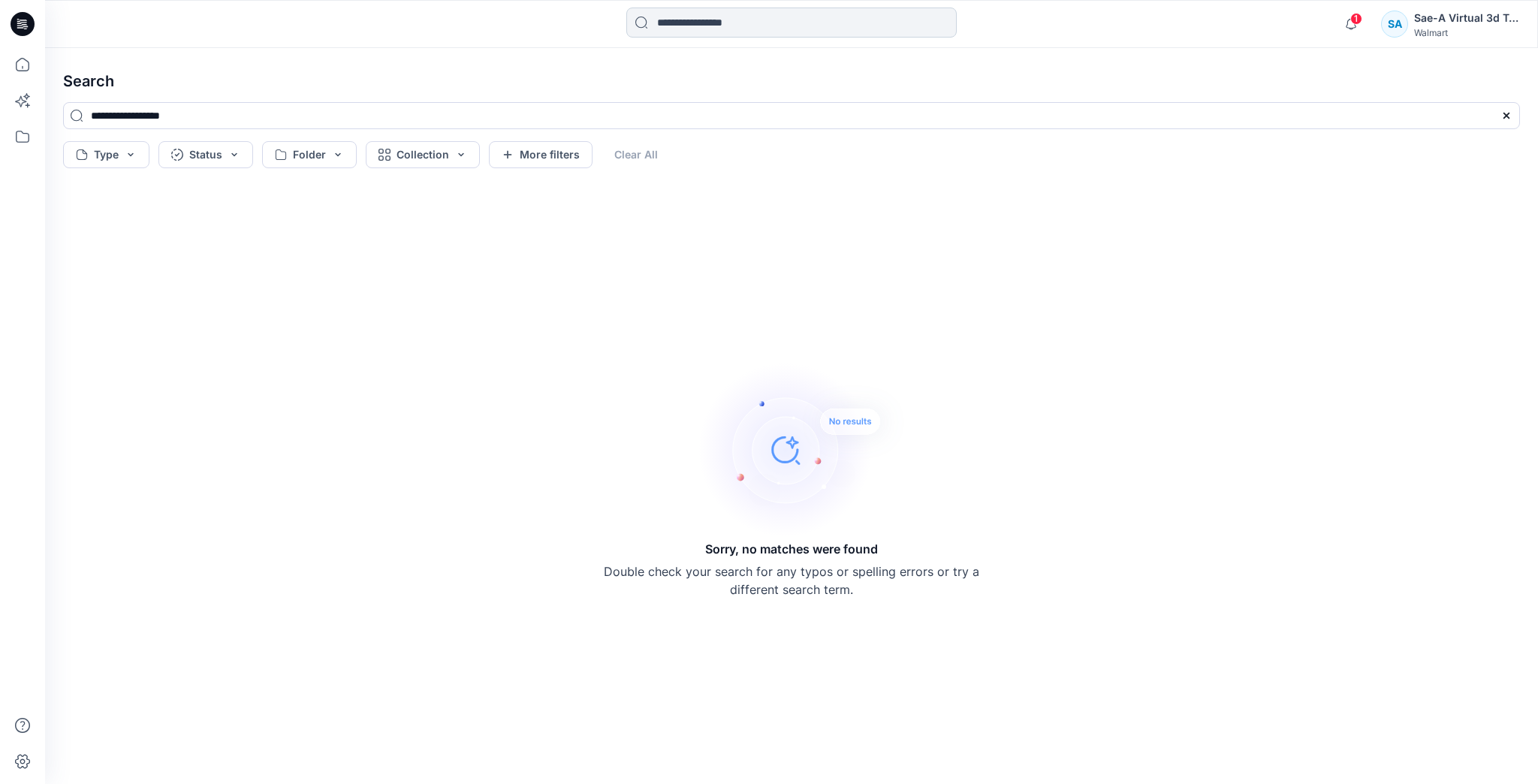
type input "*"
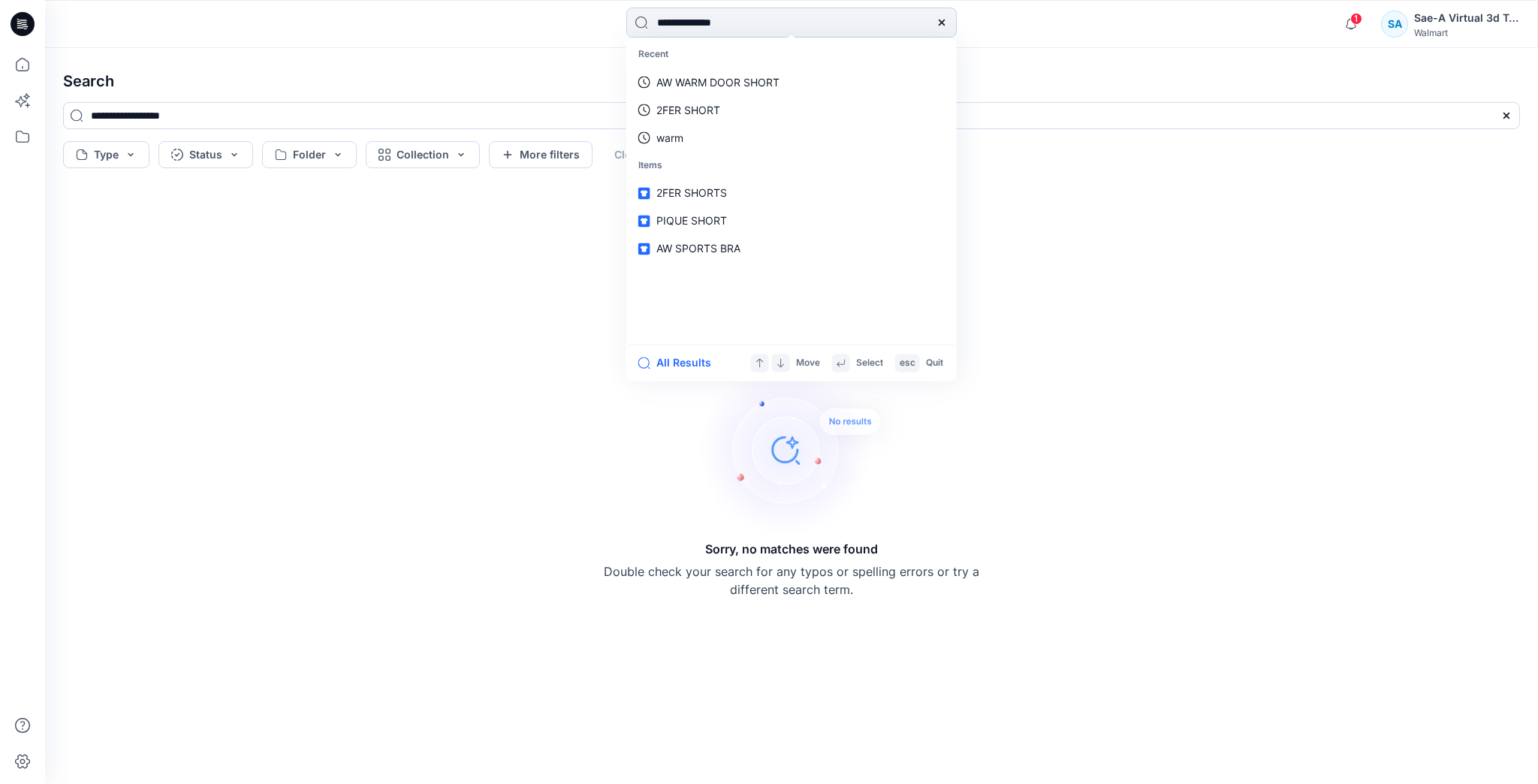
type input "**********"
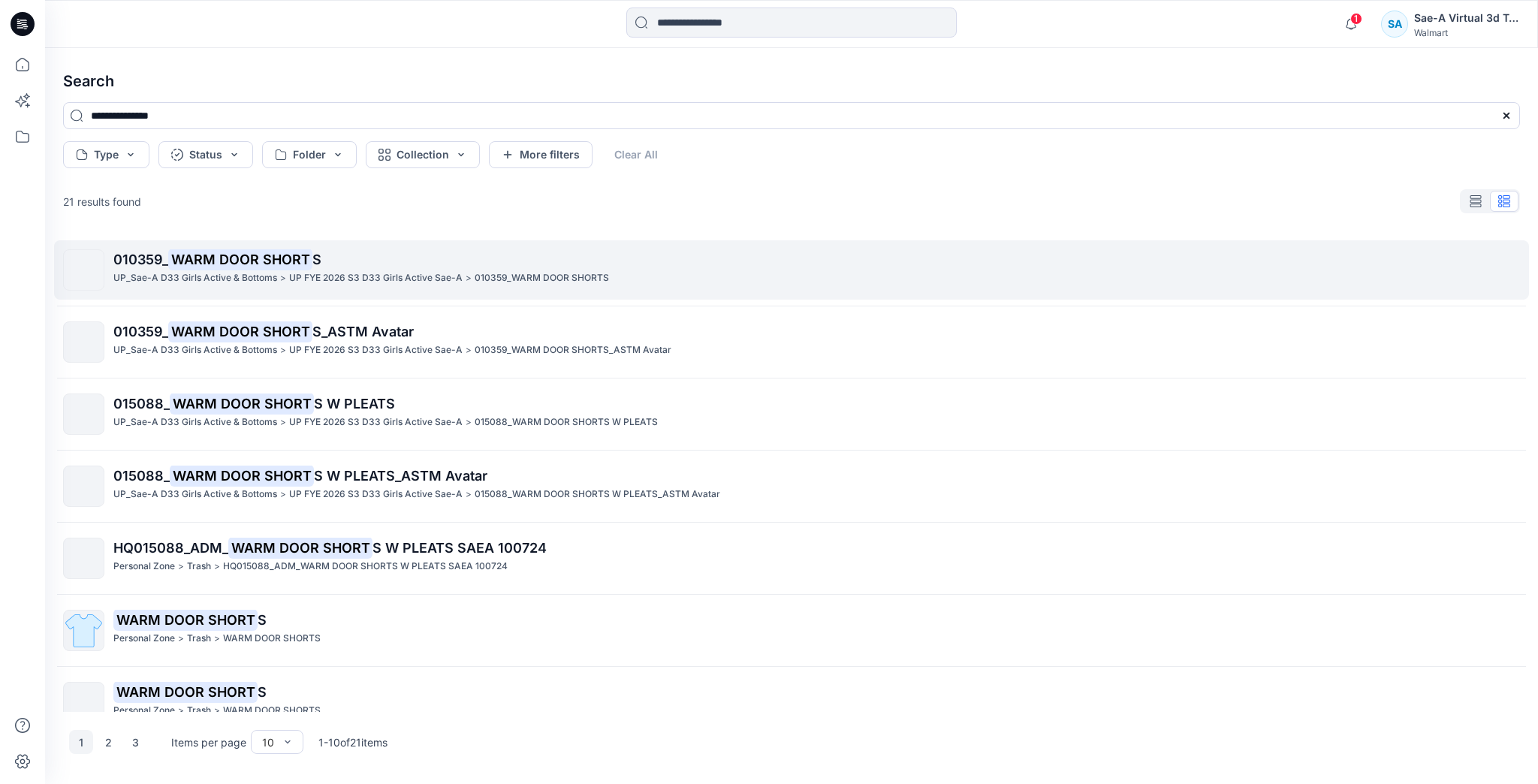
click at [430, 280] on p "UP FYE 2026 S3 D33 Girls Active Sae-A" at bounding box center [376, 279] width 174 height 16
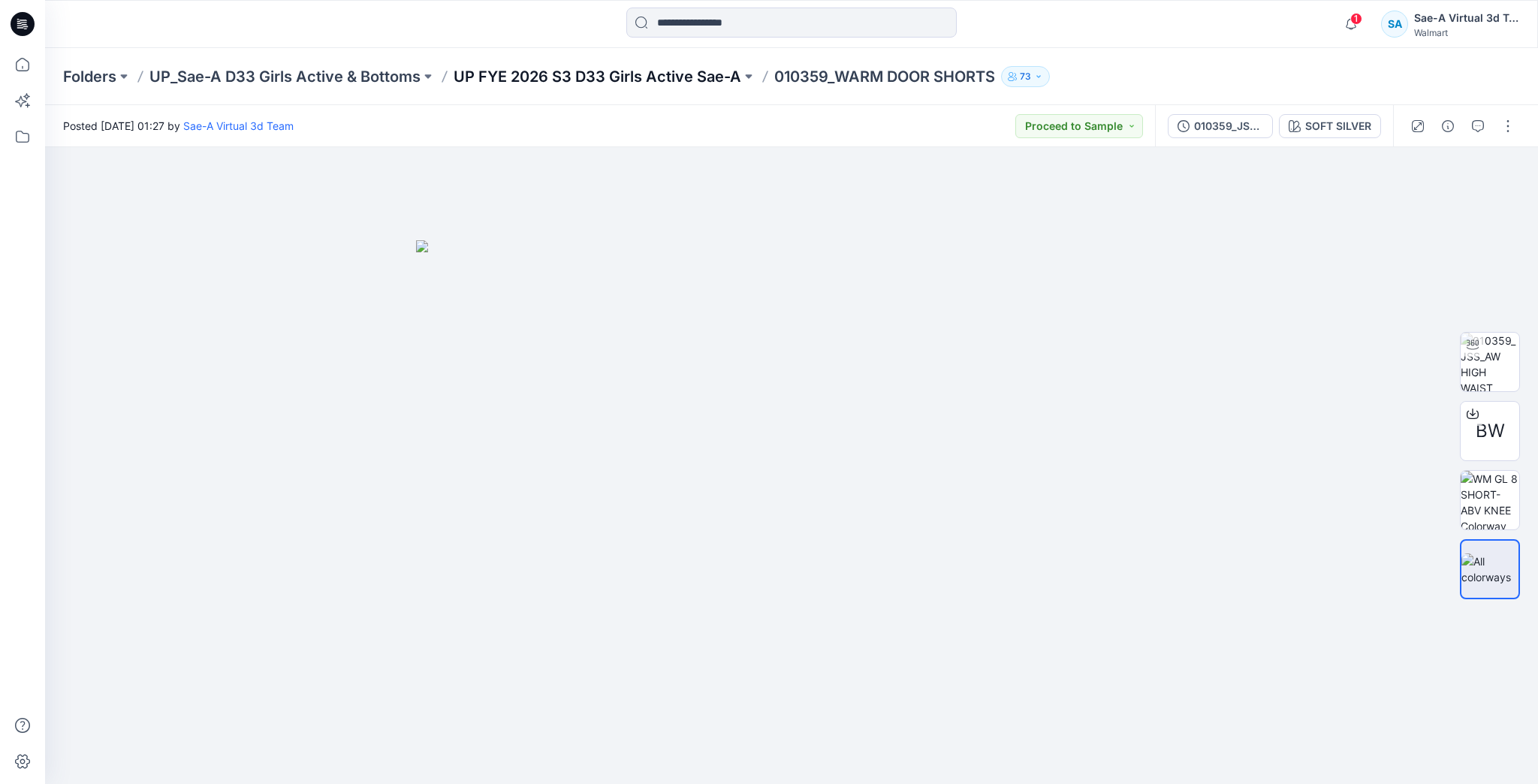
click at [655, 78] on p "UP FYE 2026 S3 D33 Girls Active Sae-A" at bounding box center [597, 76] width 288 height 21
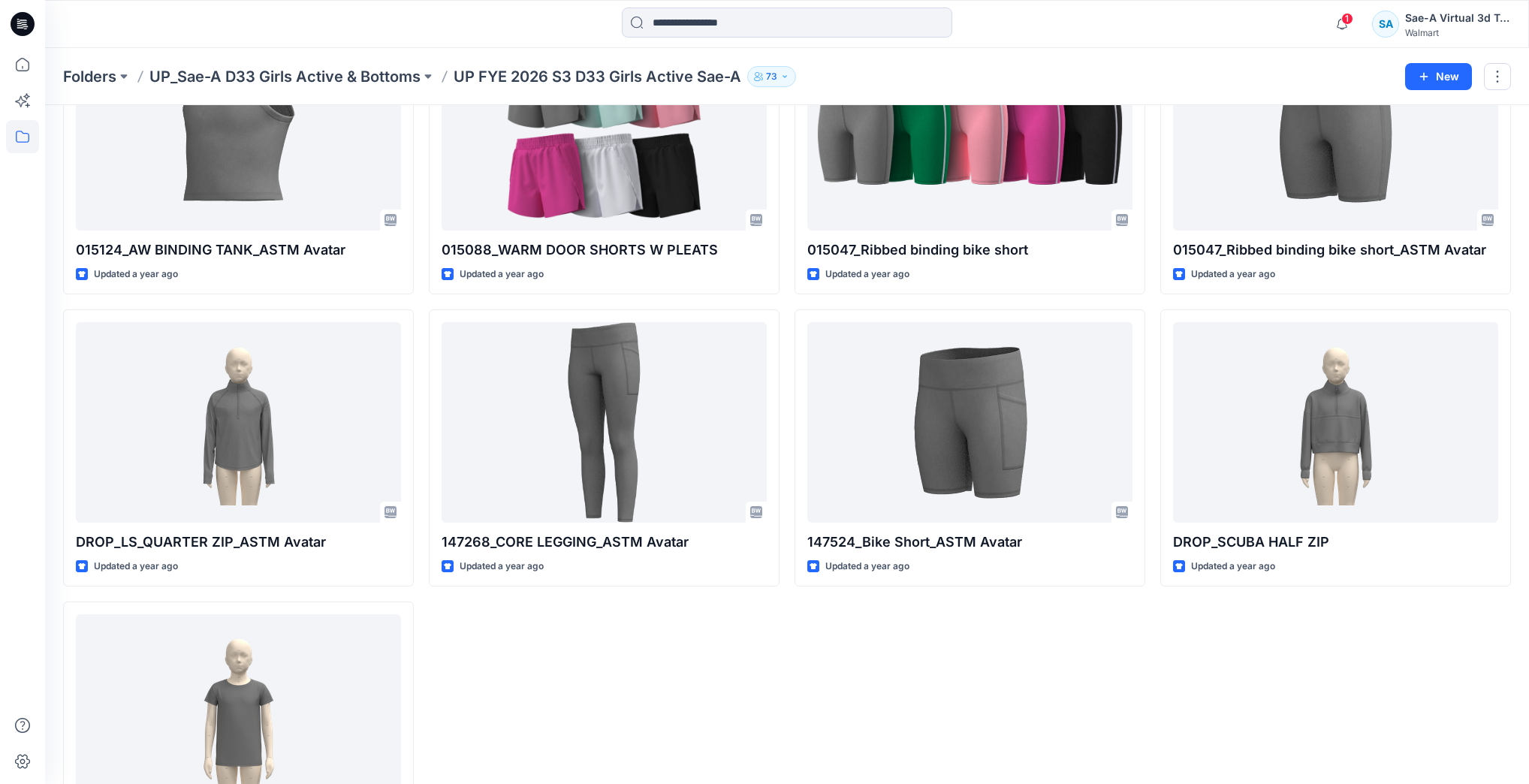
scroll to position [2890, 0]
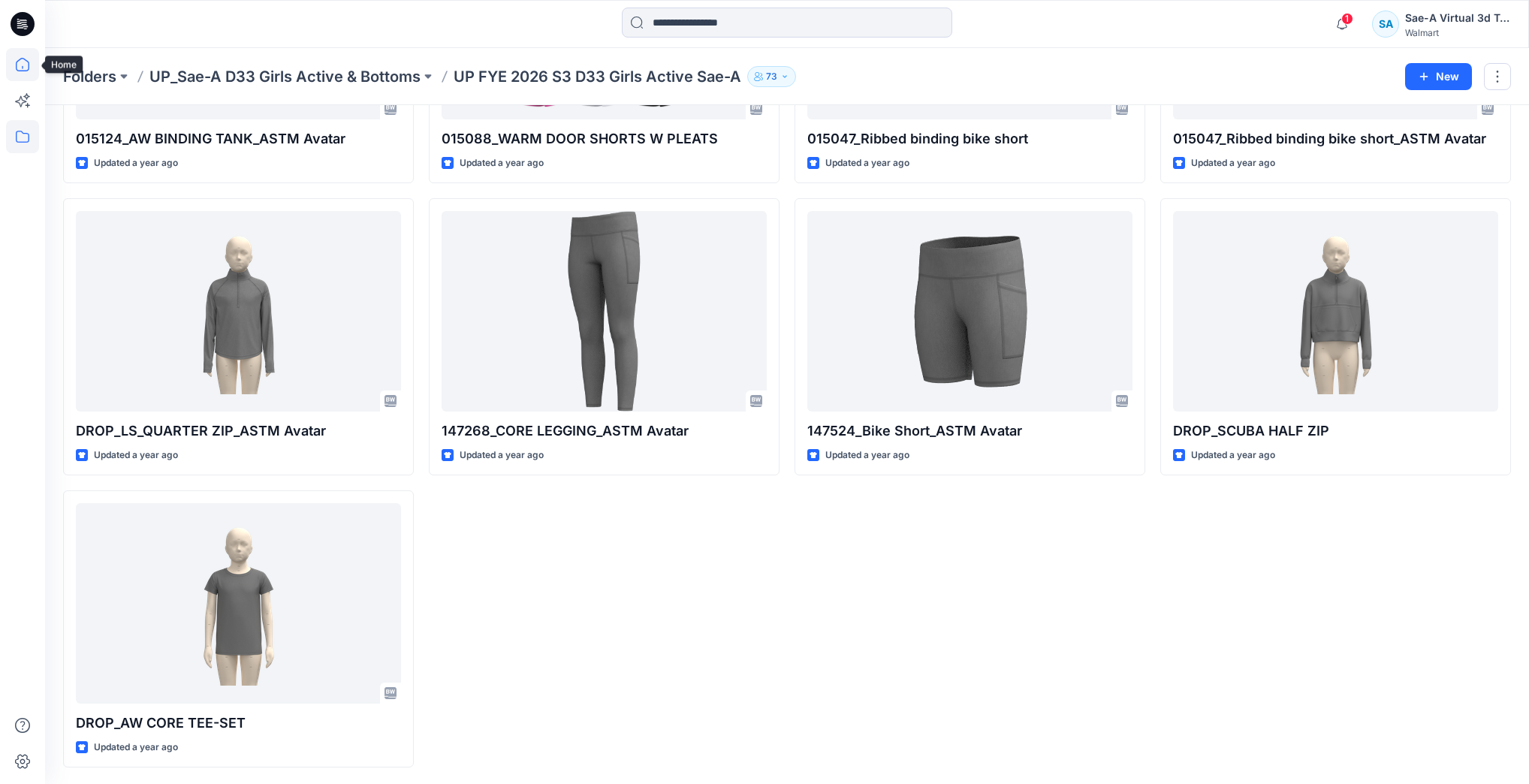
click at [27, 69] on icon at bounding box center [23, 65] width 14 height 14
